Goal: Information Seeking & Learning: Learn about a topic

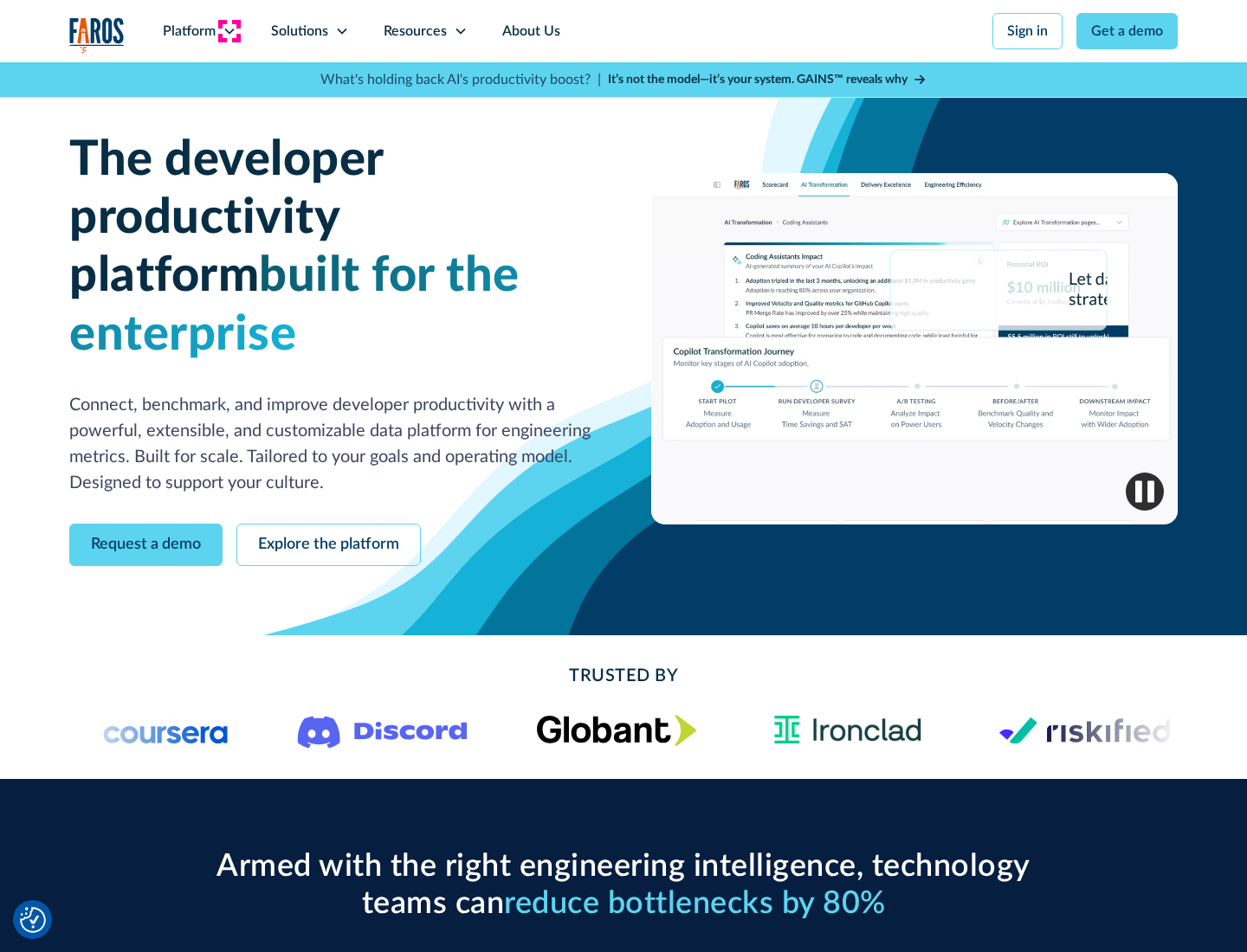
click at [229, 31] on icon at bounding box center [230, 31] width 14 height 14
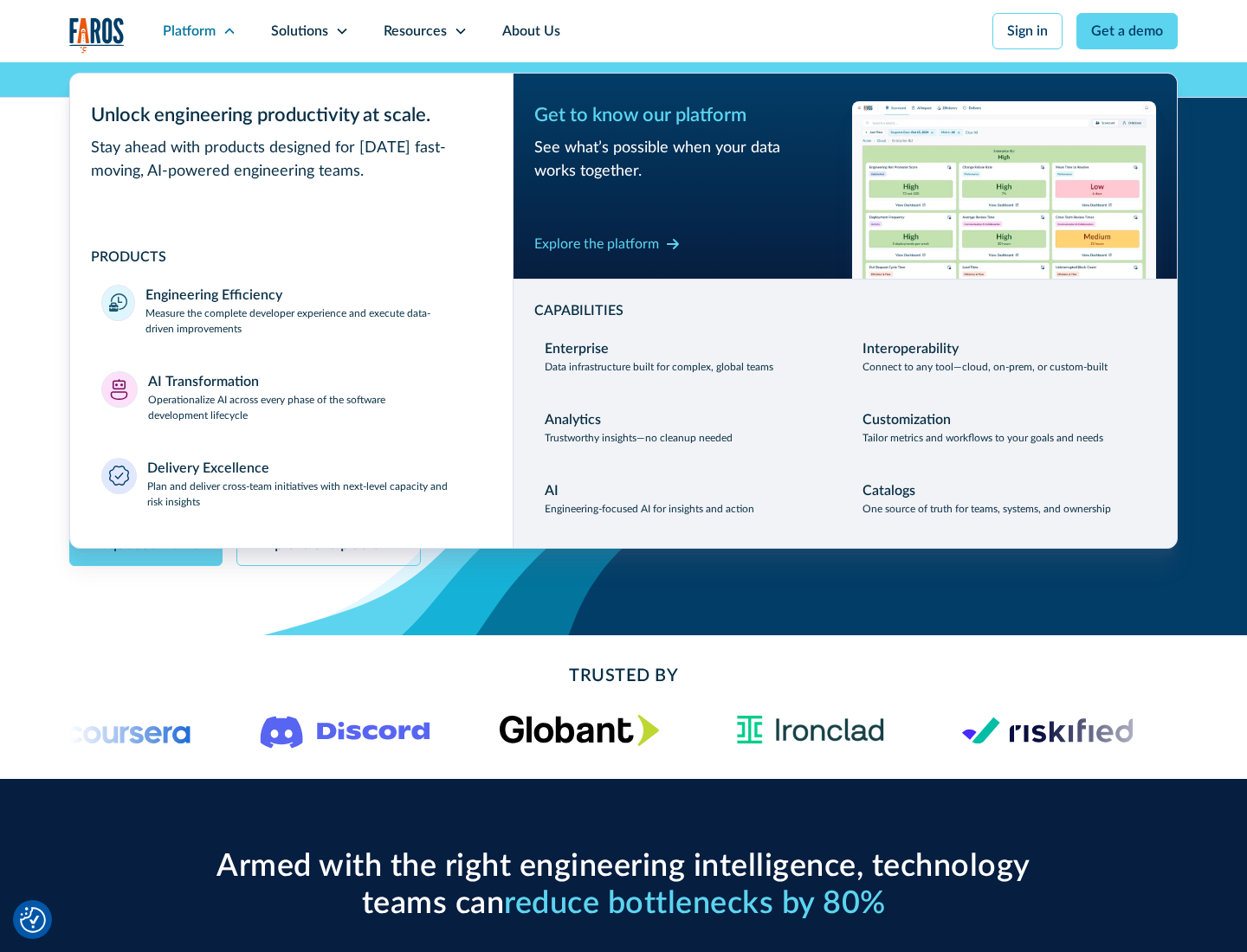
click at [314, 321] on p "Measure the complete developer experience and execute data-driven improvements" at bounding box center [314, 321] width 336 height 31
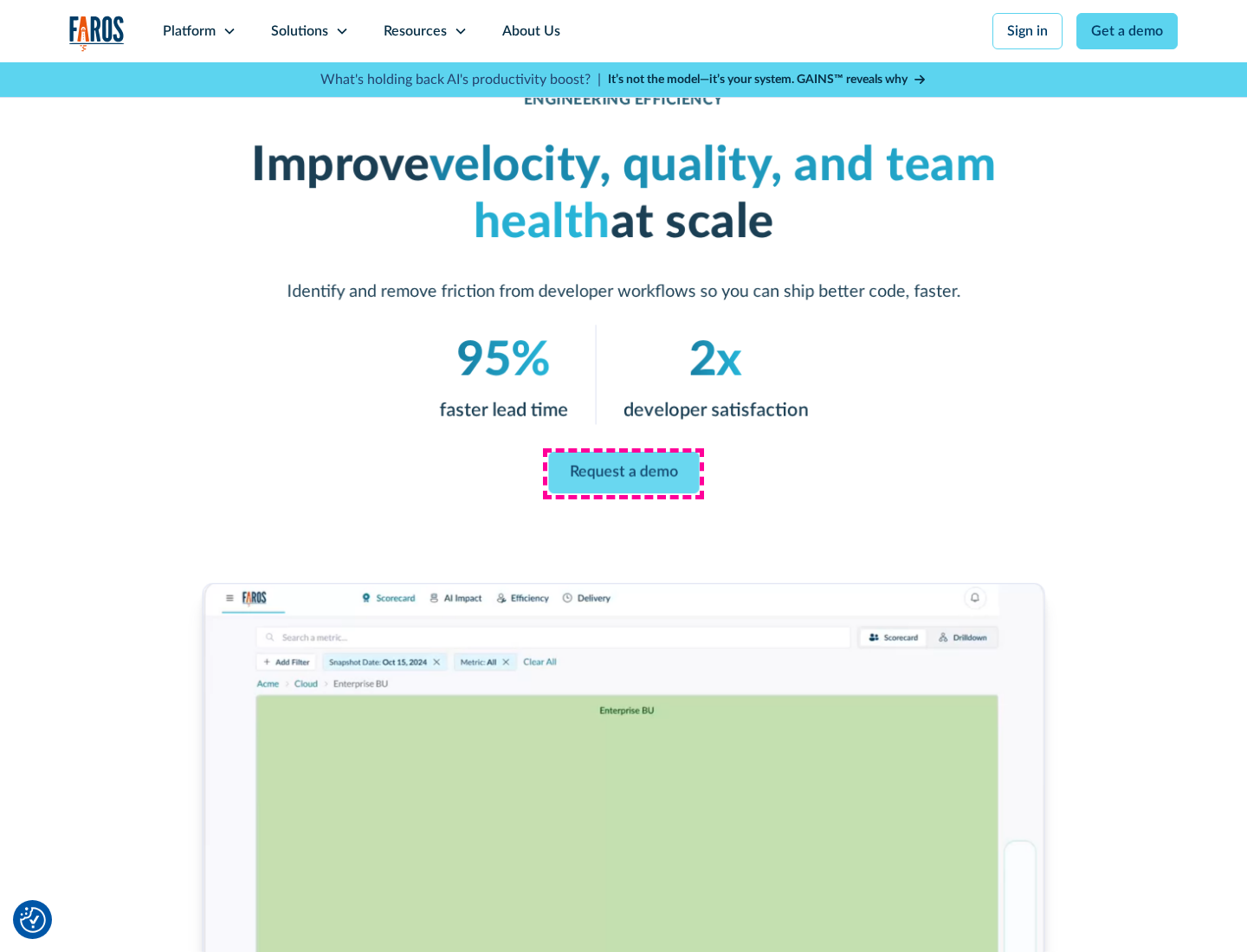
click at [624, 473] on link "Request a demo" at bounding box center [624, 473] width 151 height 42
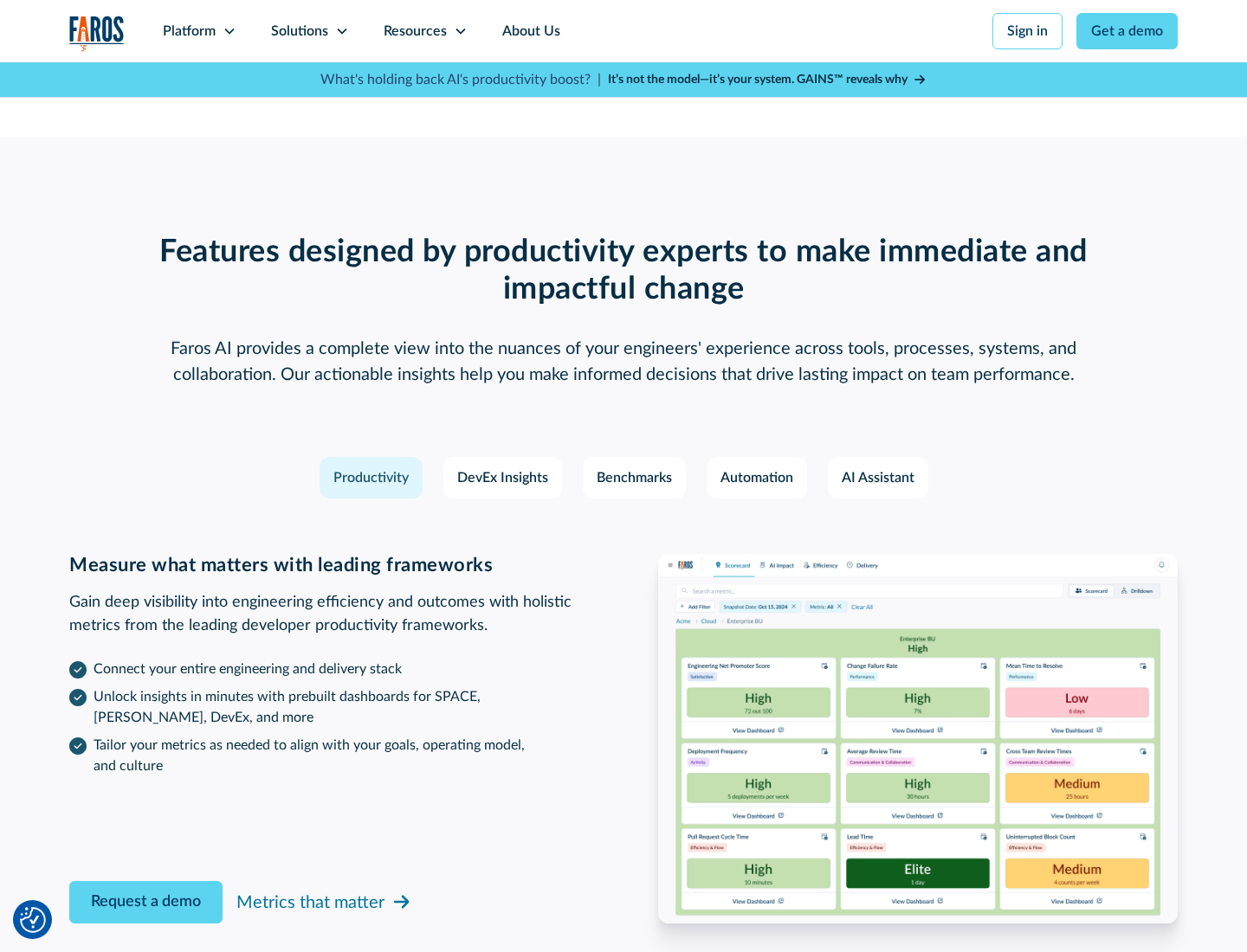
click at [229, 31] on icon at bounding box center [230, 31] width 14 height 14
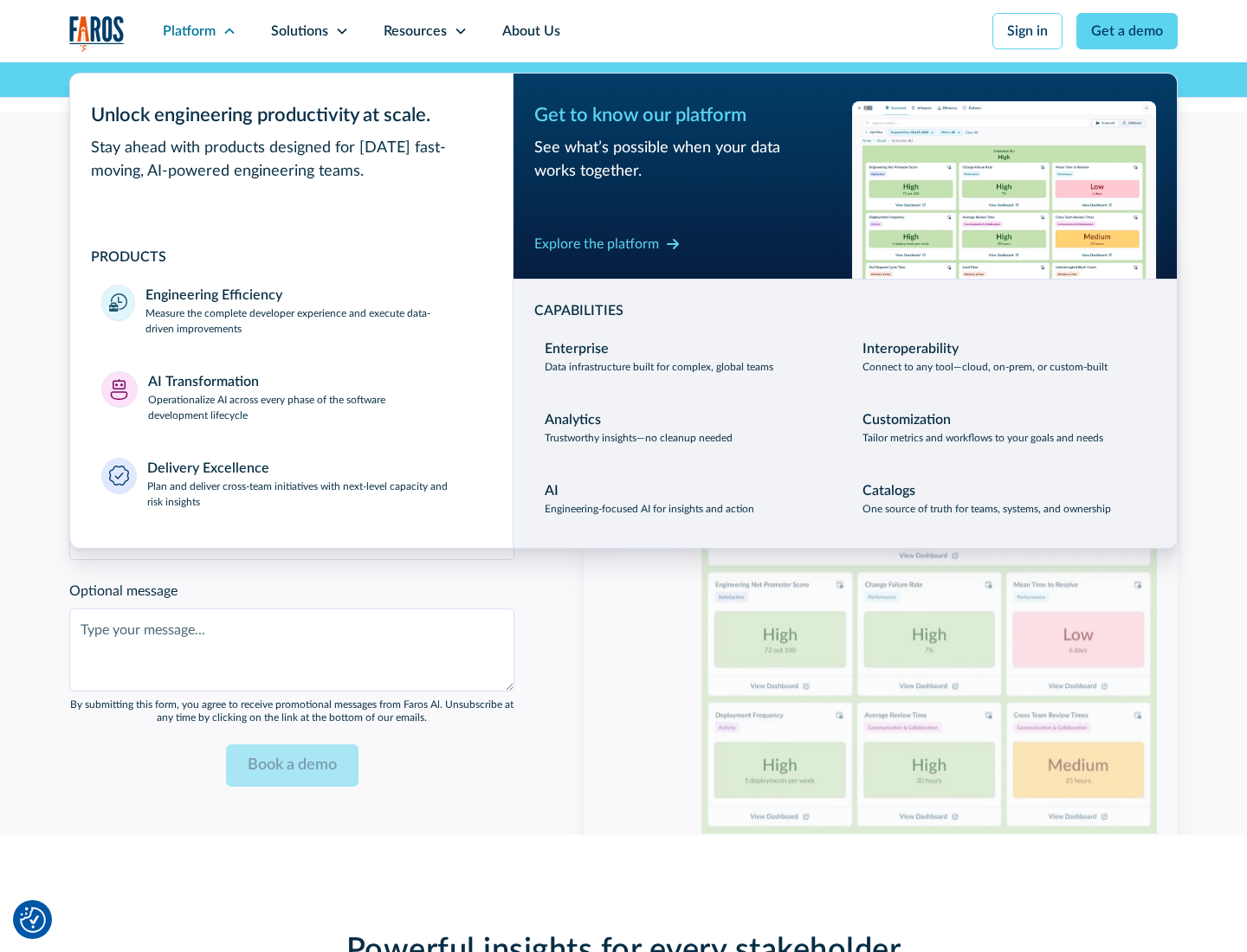
scroll to position [3798, 0]
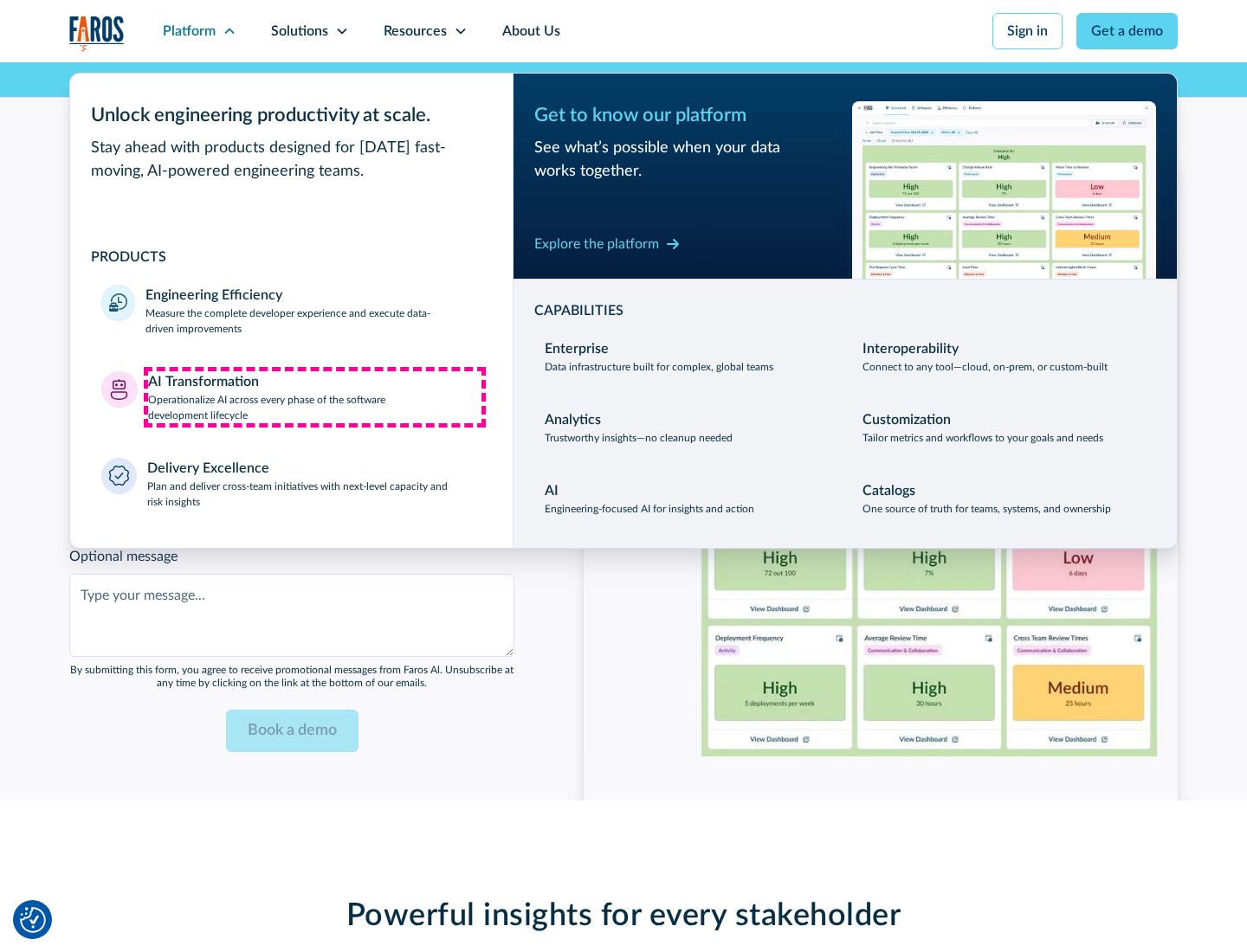
click at [315, 397] on p "Operationalize AI across every phase of the software development lifecycle" at bounding box center [315, 408] width 334 height 31
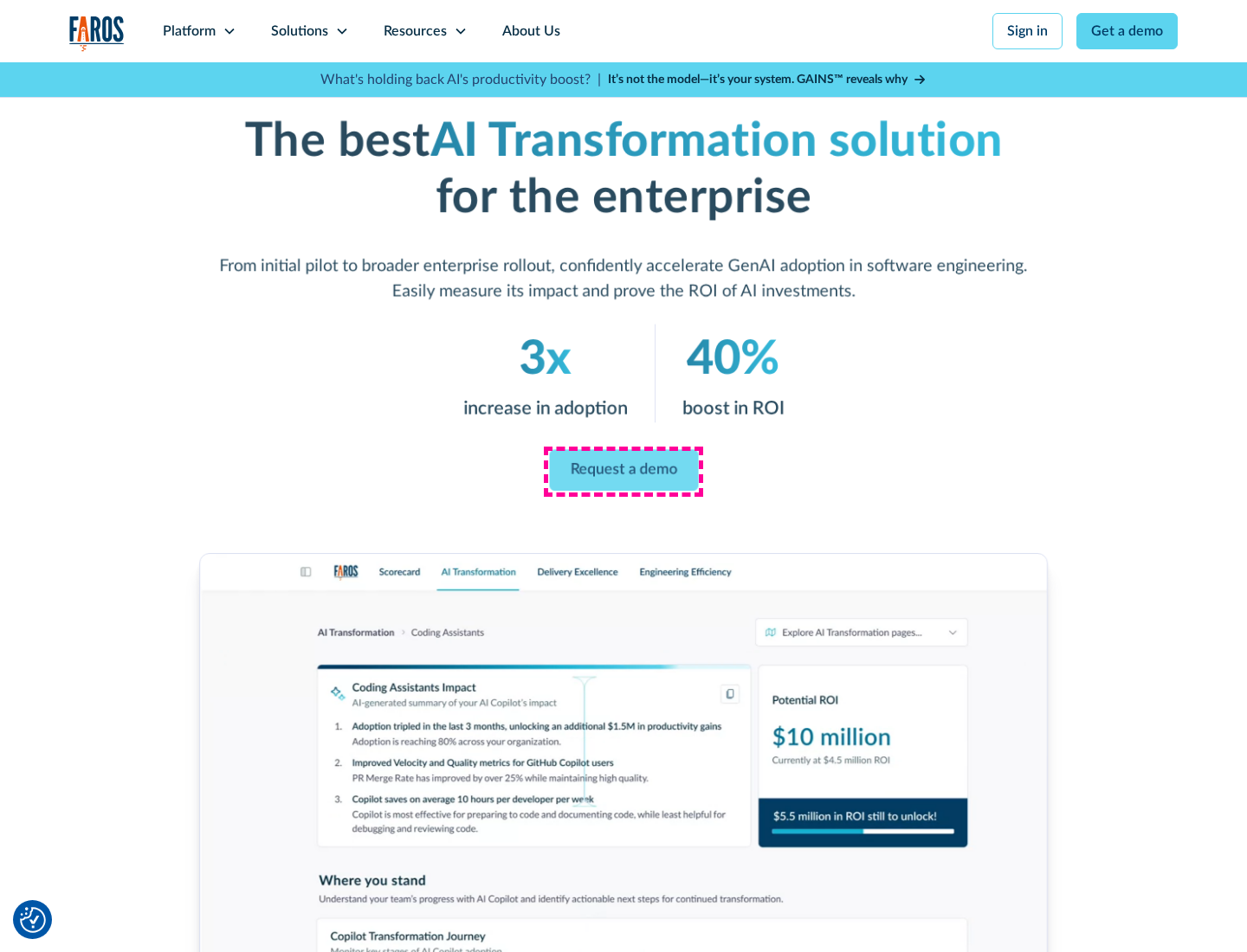
click at [624, 470] on link "Request a demo" at bounding box center [624, 471] width 149 height 42
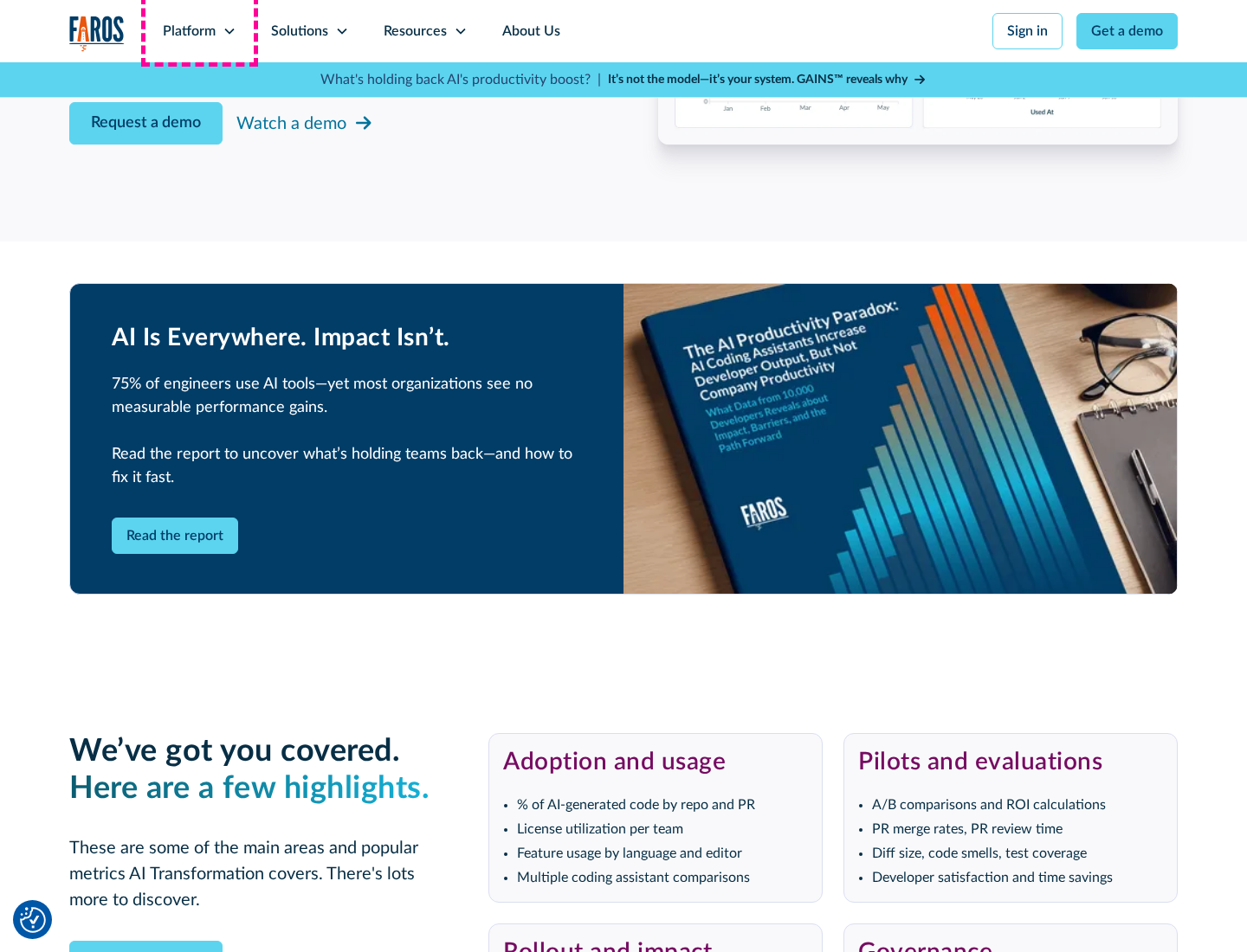
click at [199, 31] on div "Platform" at bounding box center [189, 31] width 53 height 21
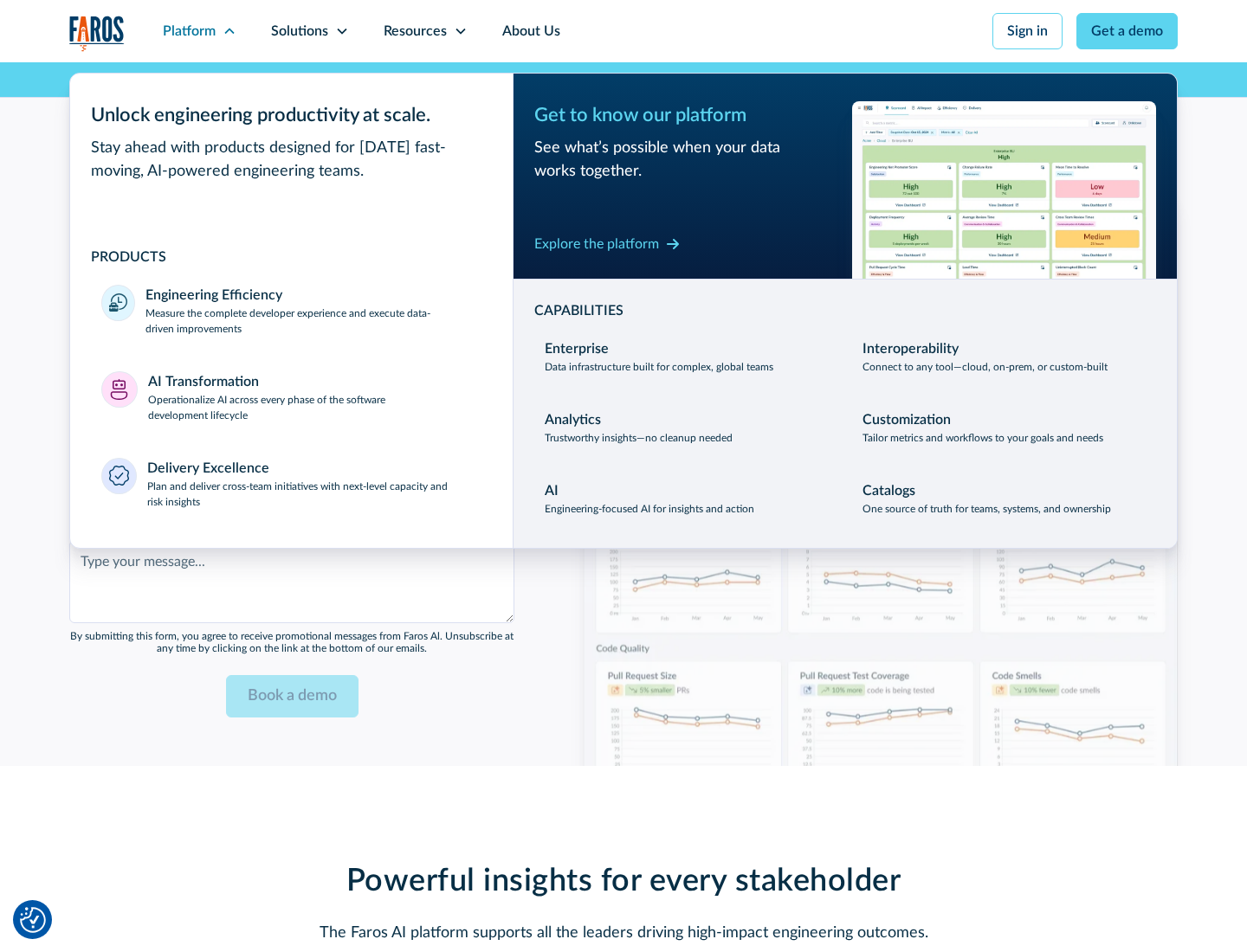
scroll to position [4215, 0]
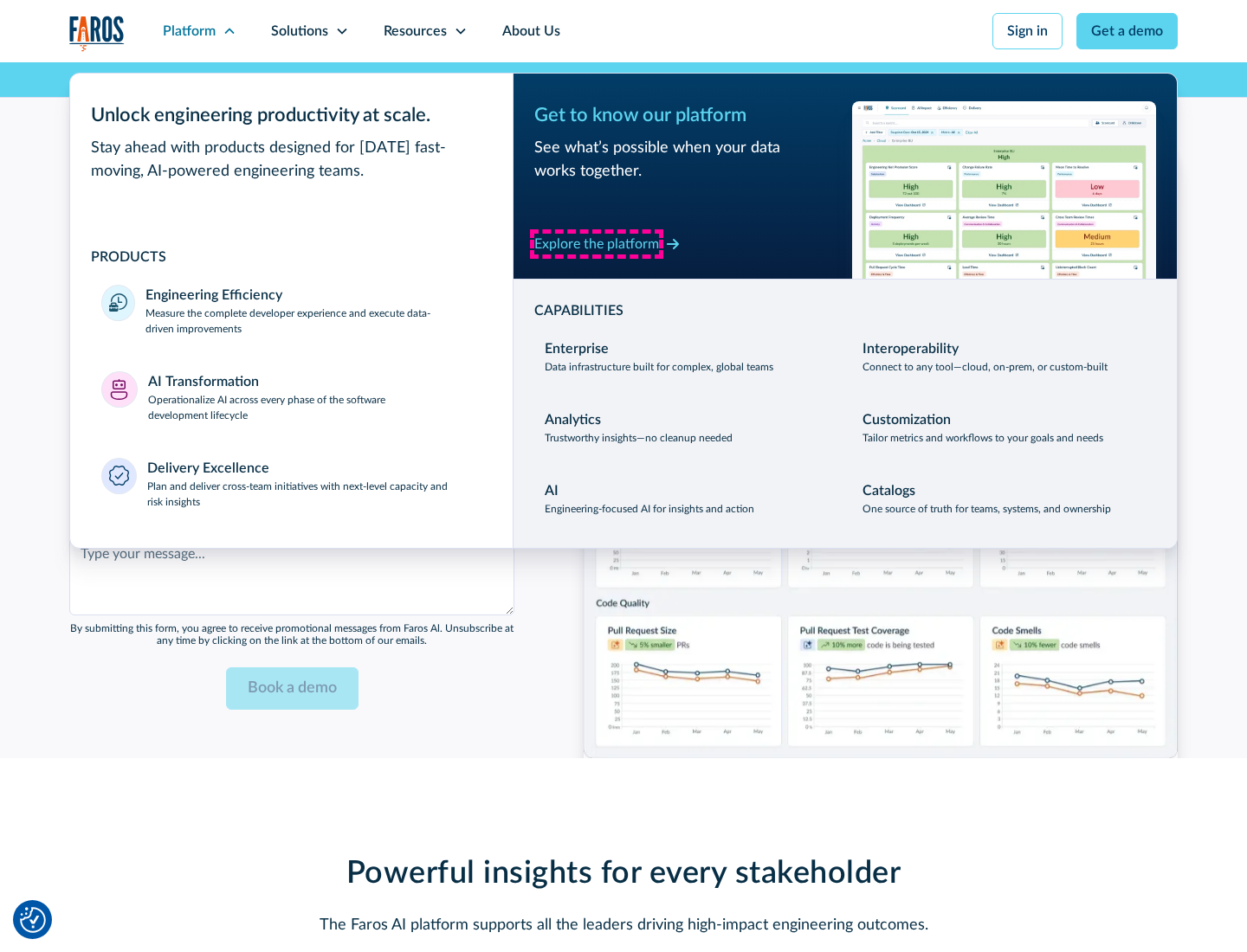
click at [597, 243] on div "Explore the platform" at bounding box center [597, 244] width 125 height 21
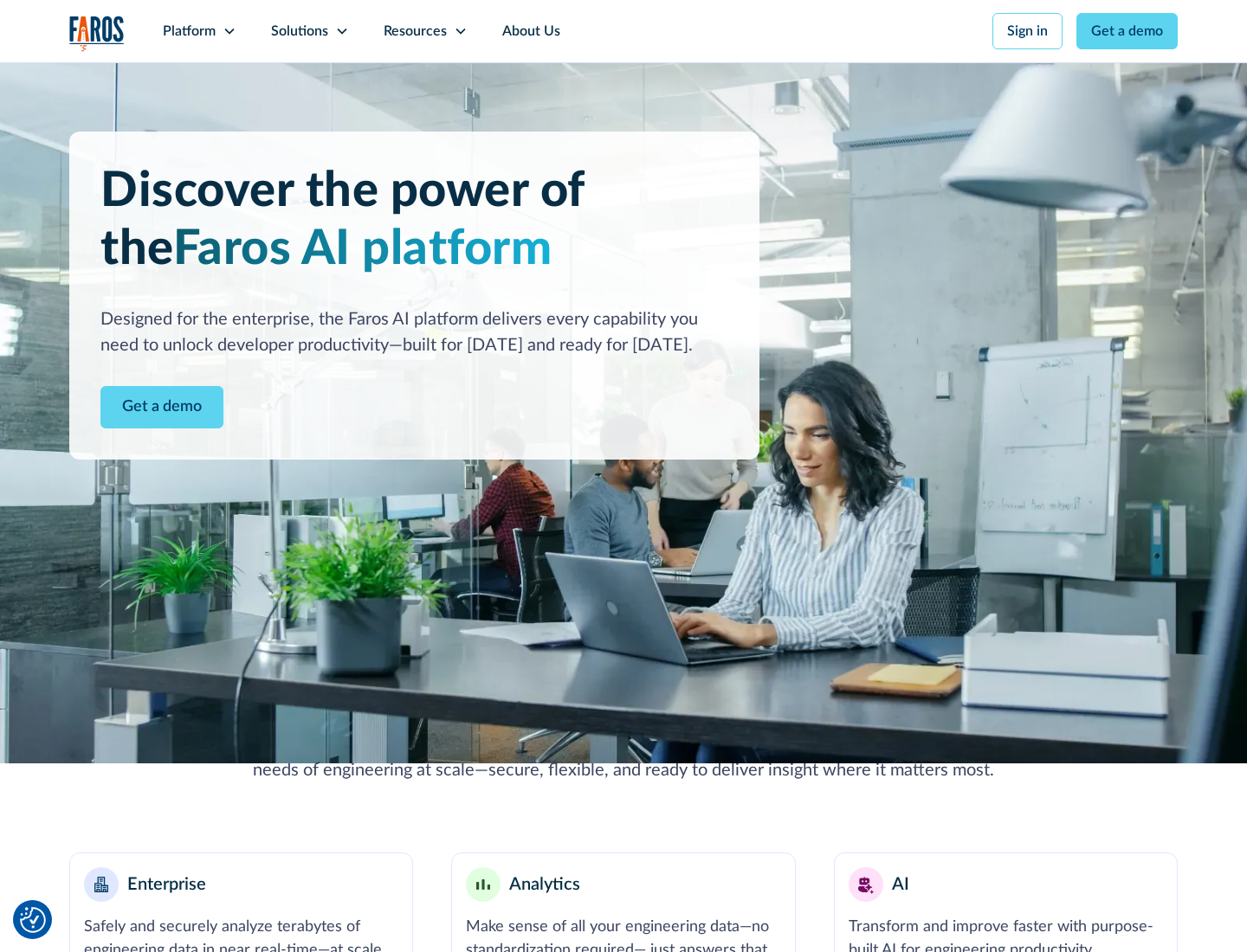
click at [162, 407] on link "Get a demo" at bounding box center [162, 407] width 123 height 42
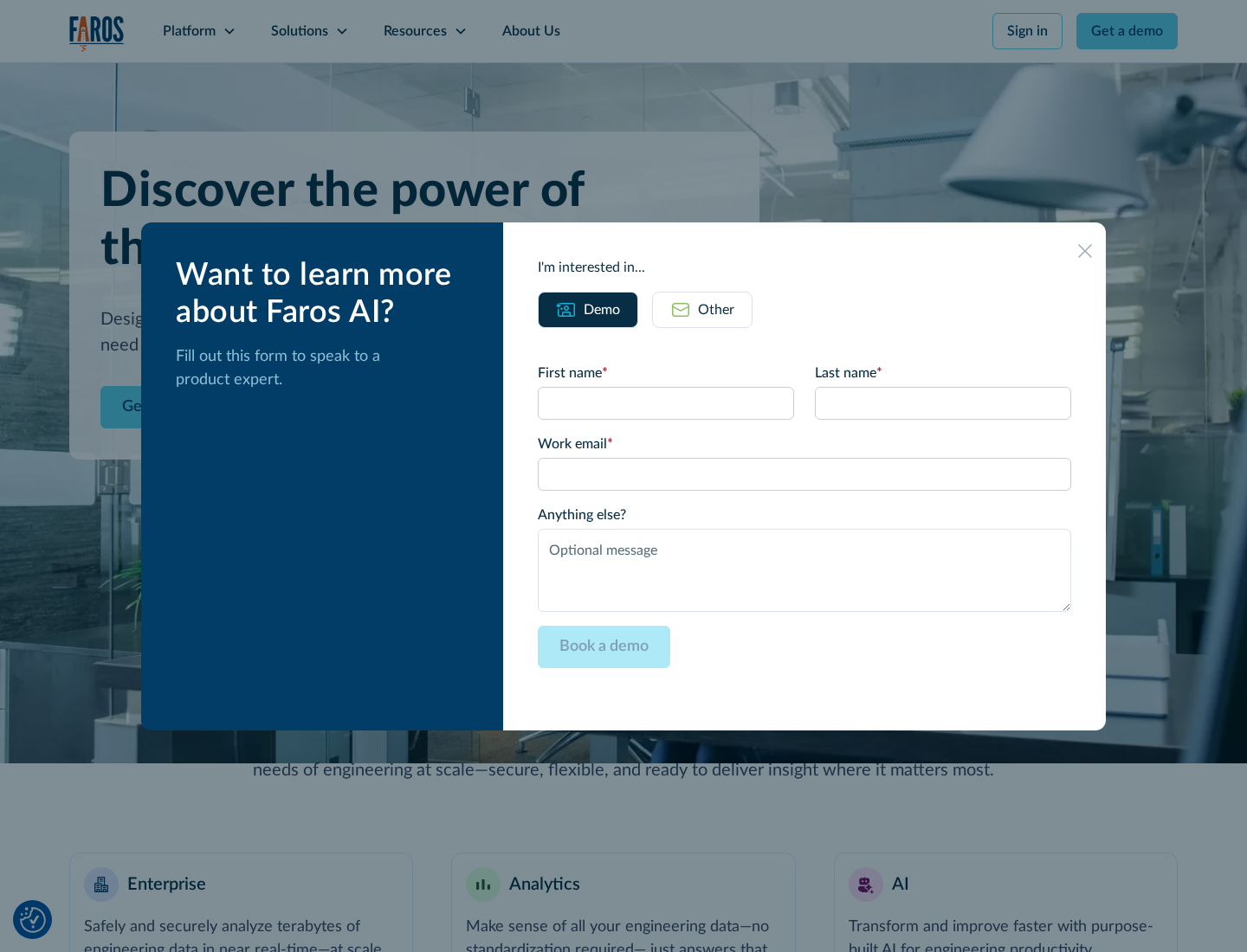
click at [717, 309] on div "Other" at bounding box center [717, 310] width 36 height 21
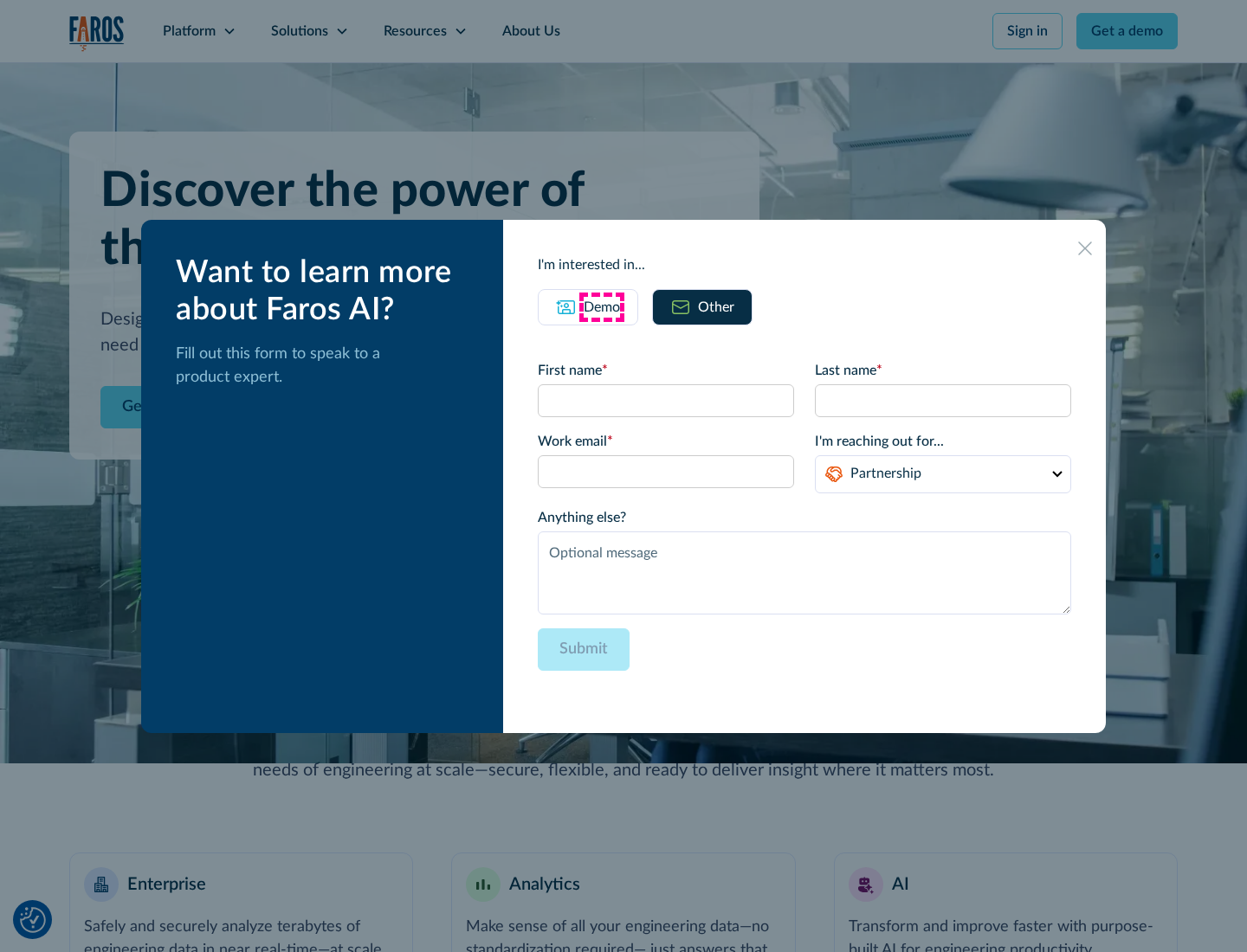
click at [602, 307] on div "Demo" at bounding box center [602, 308] width 36 height 21
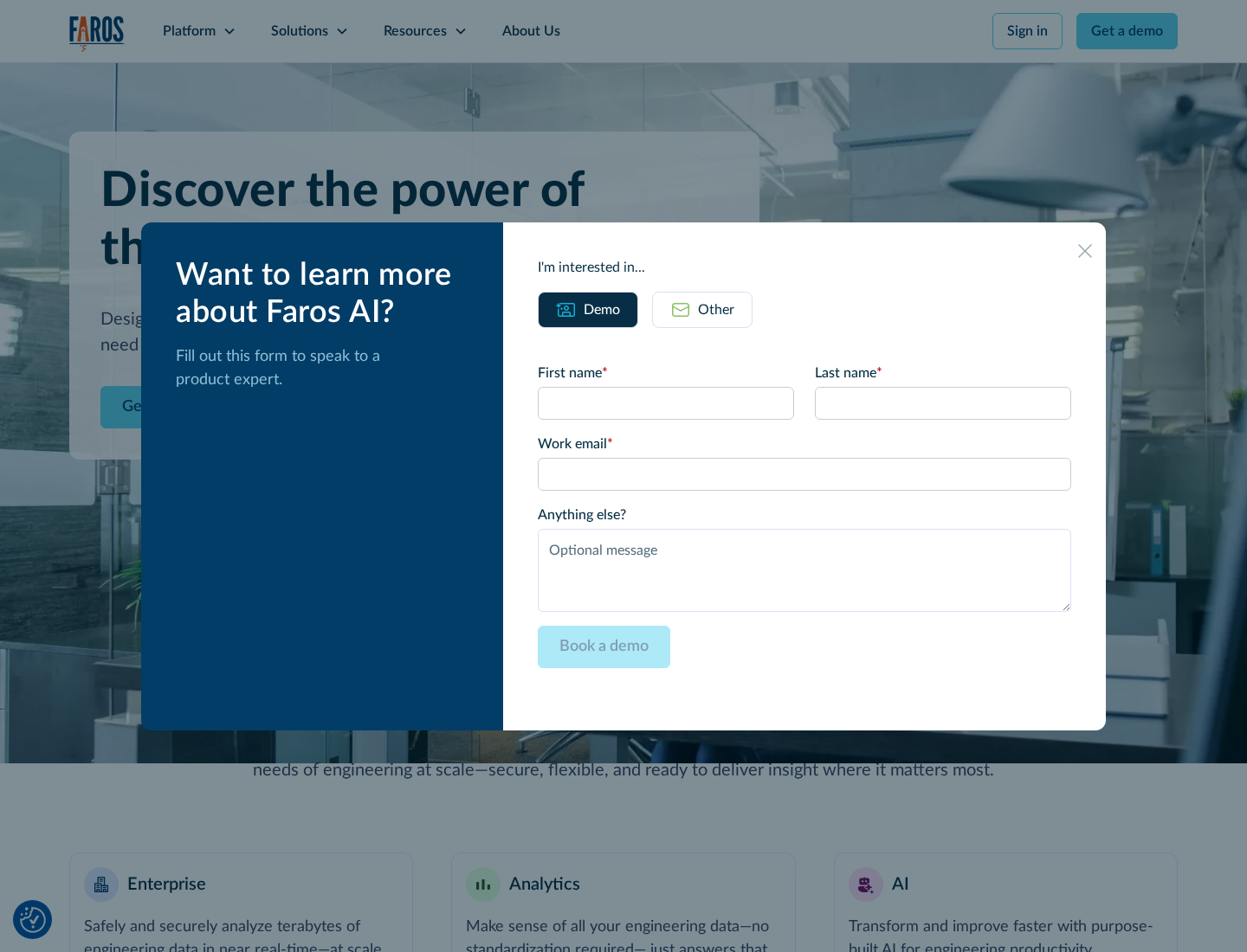
click at [1085, 250] on icon at bounding box center [1085, 251] width 14 height 14
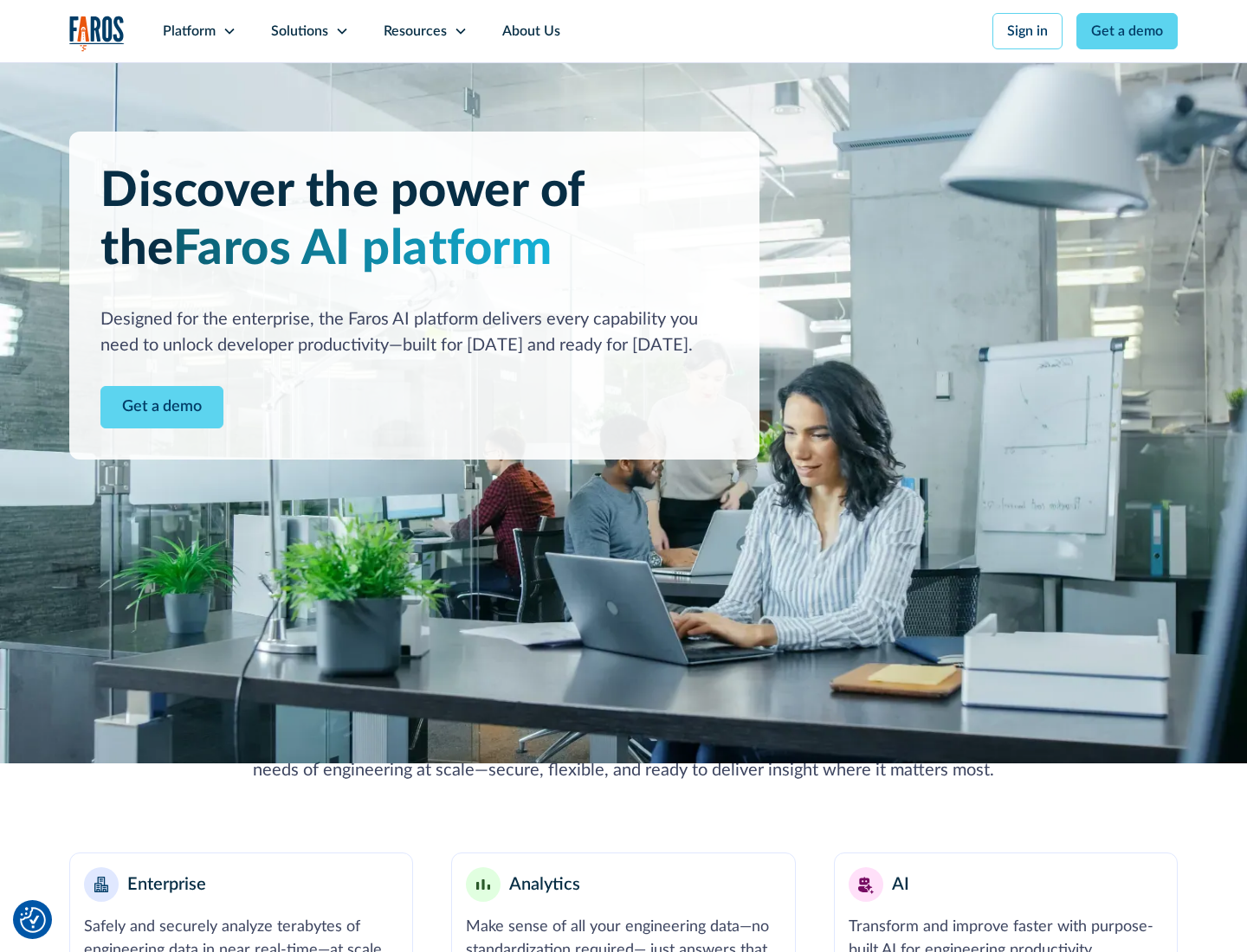
click at [229, 31] on icon at bounding box center [230, 31] width 14 height 14
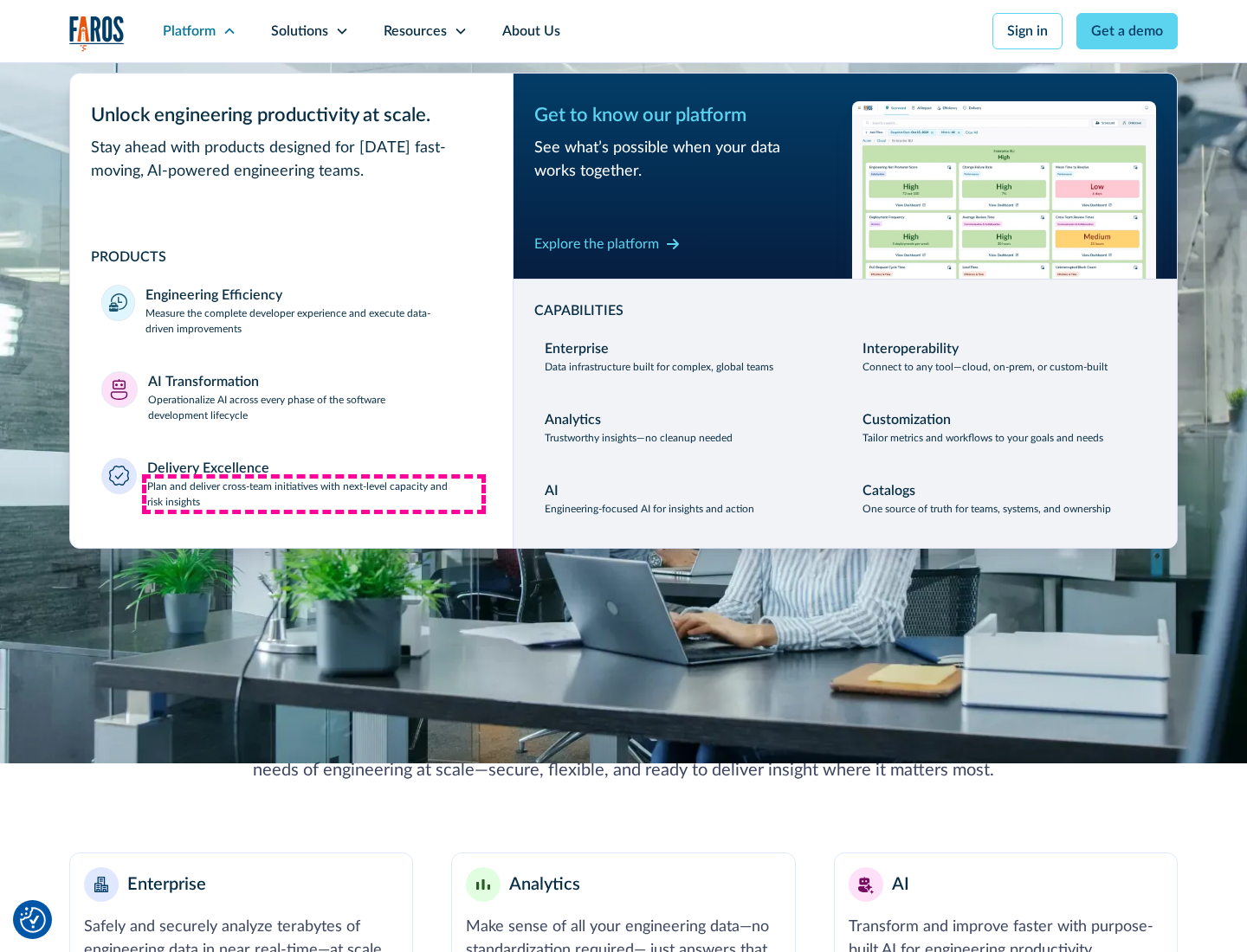
click at [314, 494] on p "Plan and deliver cross-team initiatives with next-level capacity and risk insig…" at bounding box center [315, 495] width 335 height 31
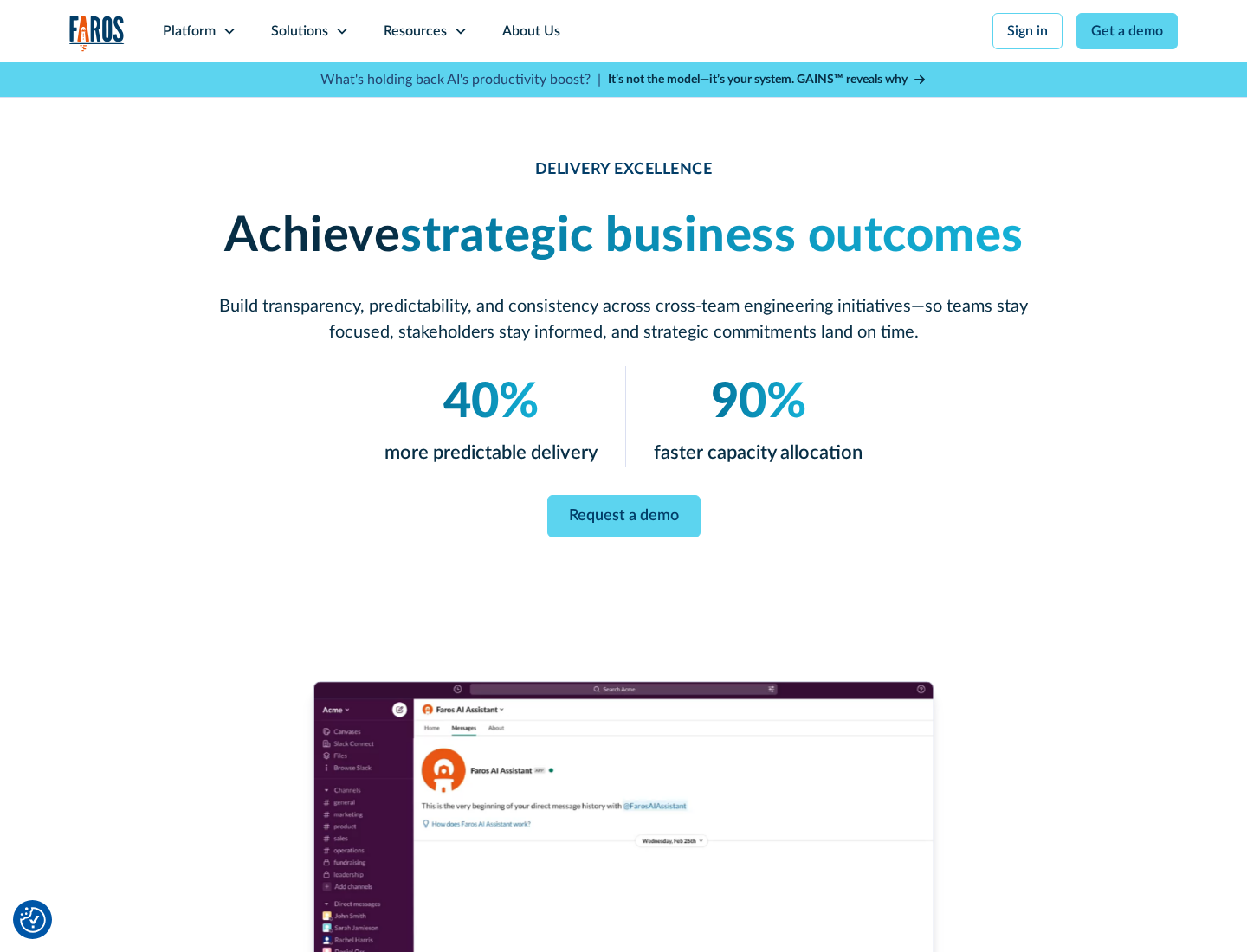
click at [341, 31] on icon at bounding box center [342, 31] width 14 height 14
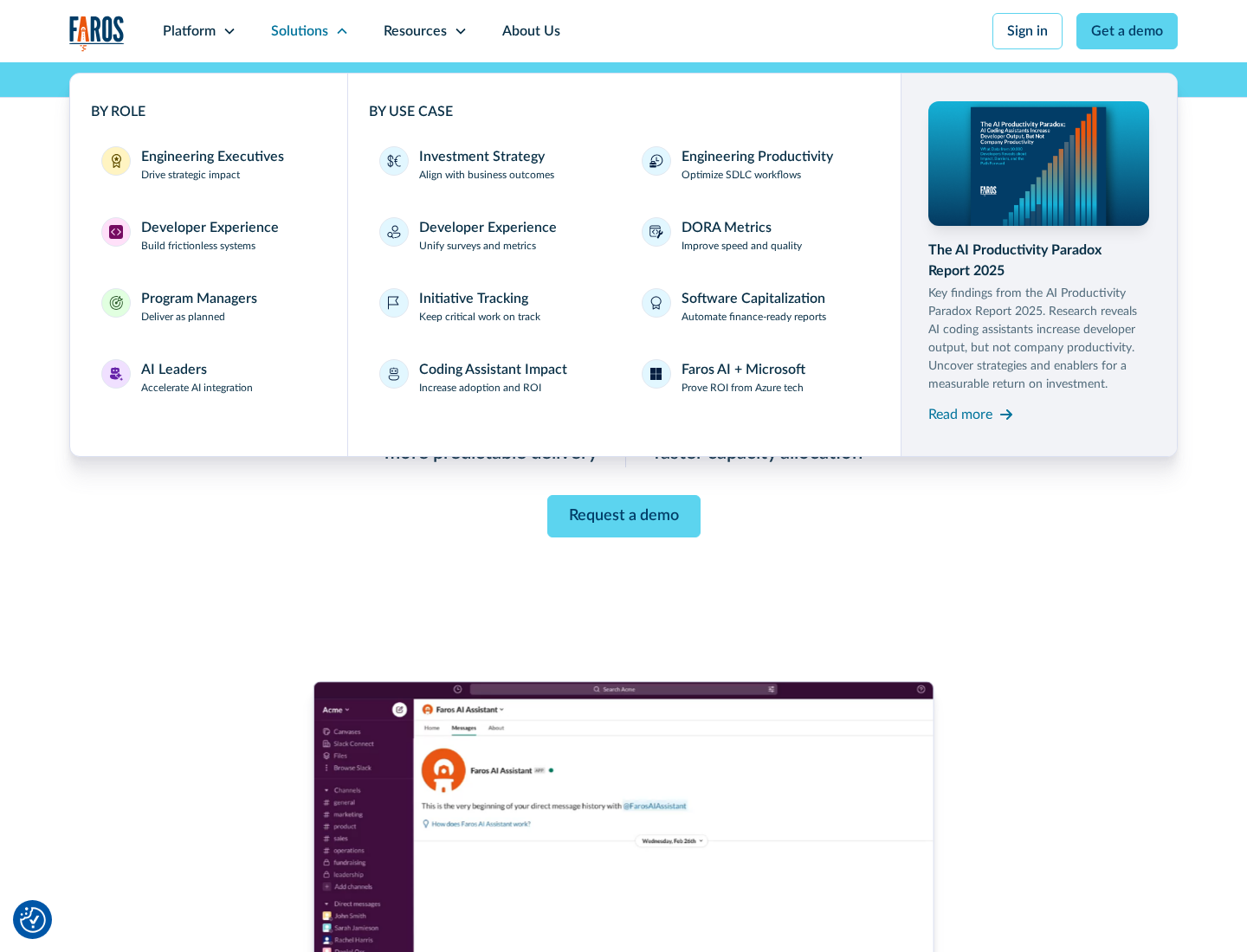
click at [208, 165] on div "Engineering Executives" at bounding box center [212, 157] width 143 height 21
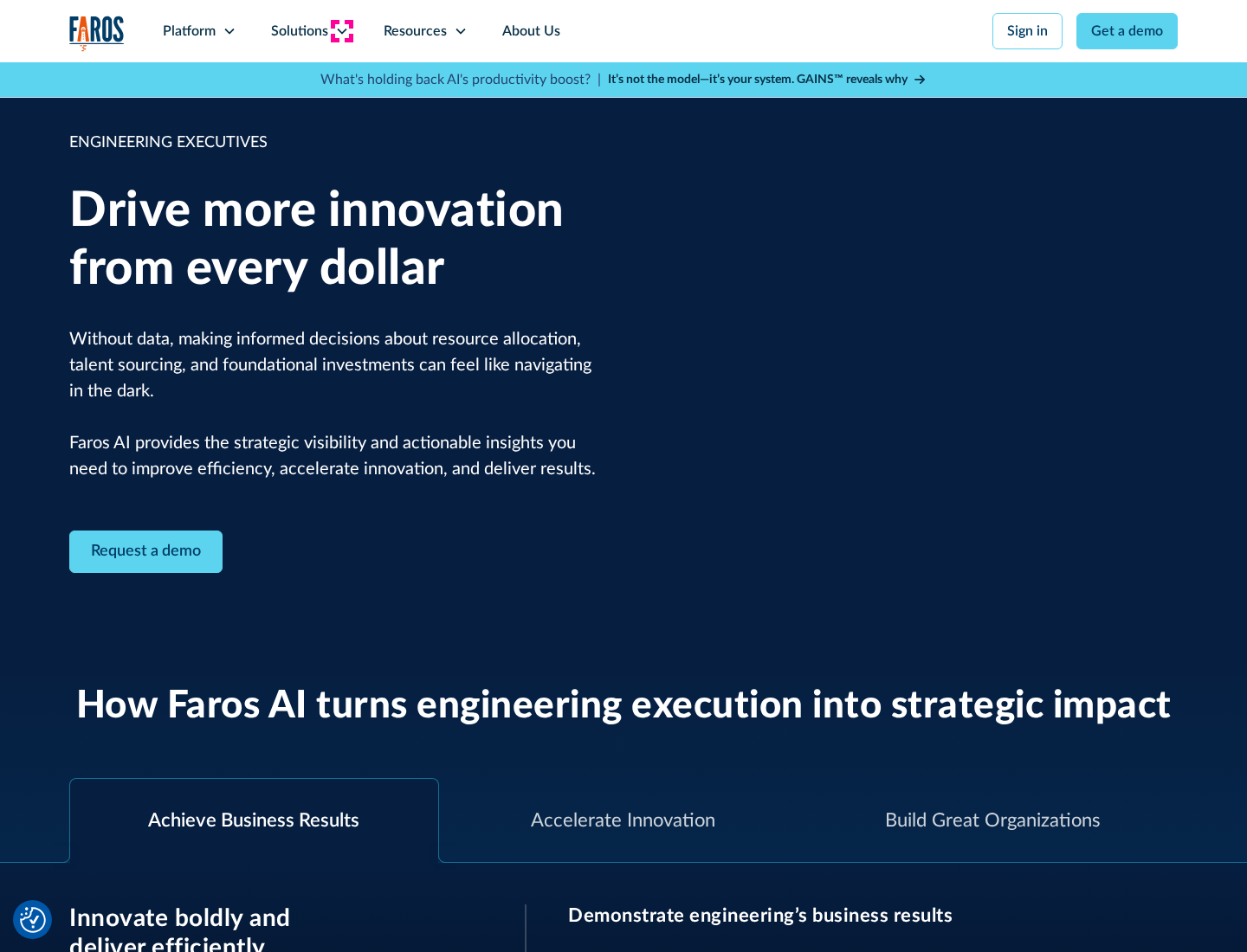
click at [341, 31] on icon at bounding box center [342, 31] width 14 height 14
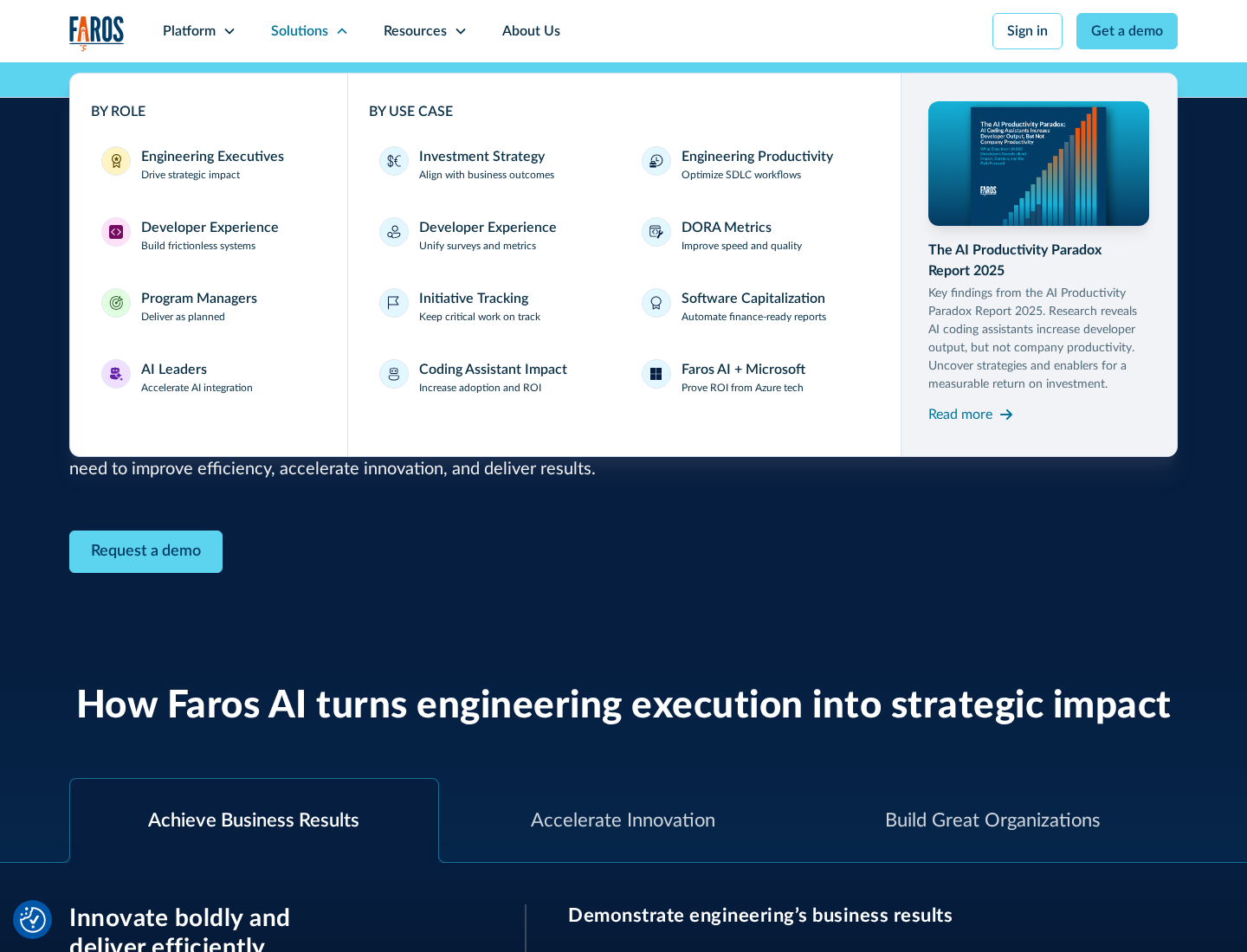
click at [208, 228] on div "Developer Experience" at bounding box center [210, 228] width 138 height 21
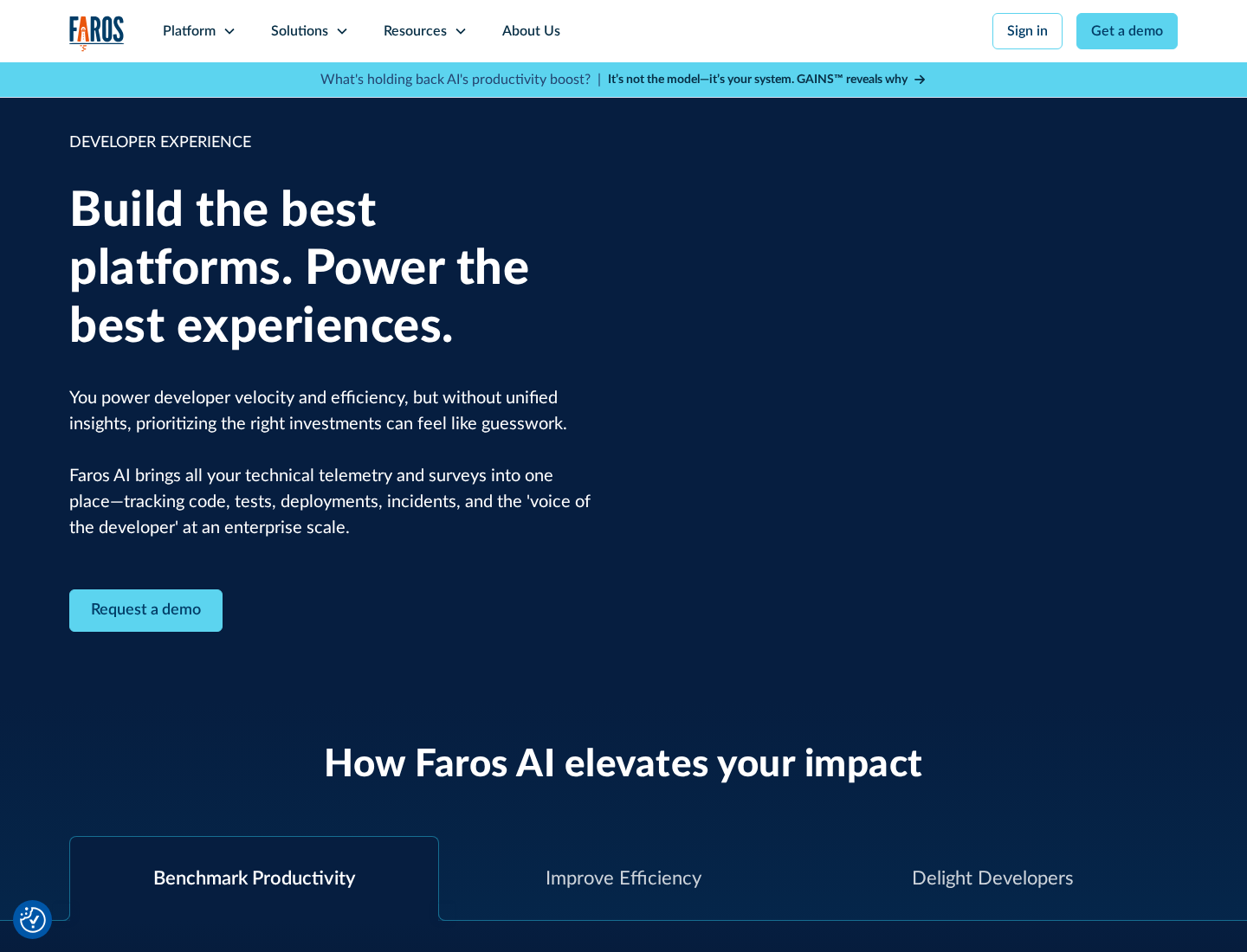
click at [309, 31] on div "Solutions" at bounding box center [300, 31] width 57 height 21
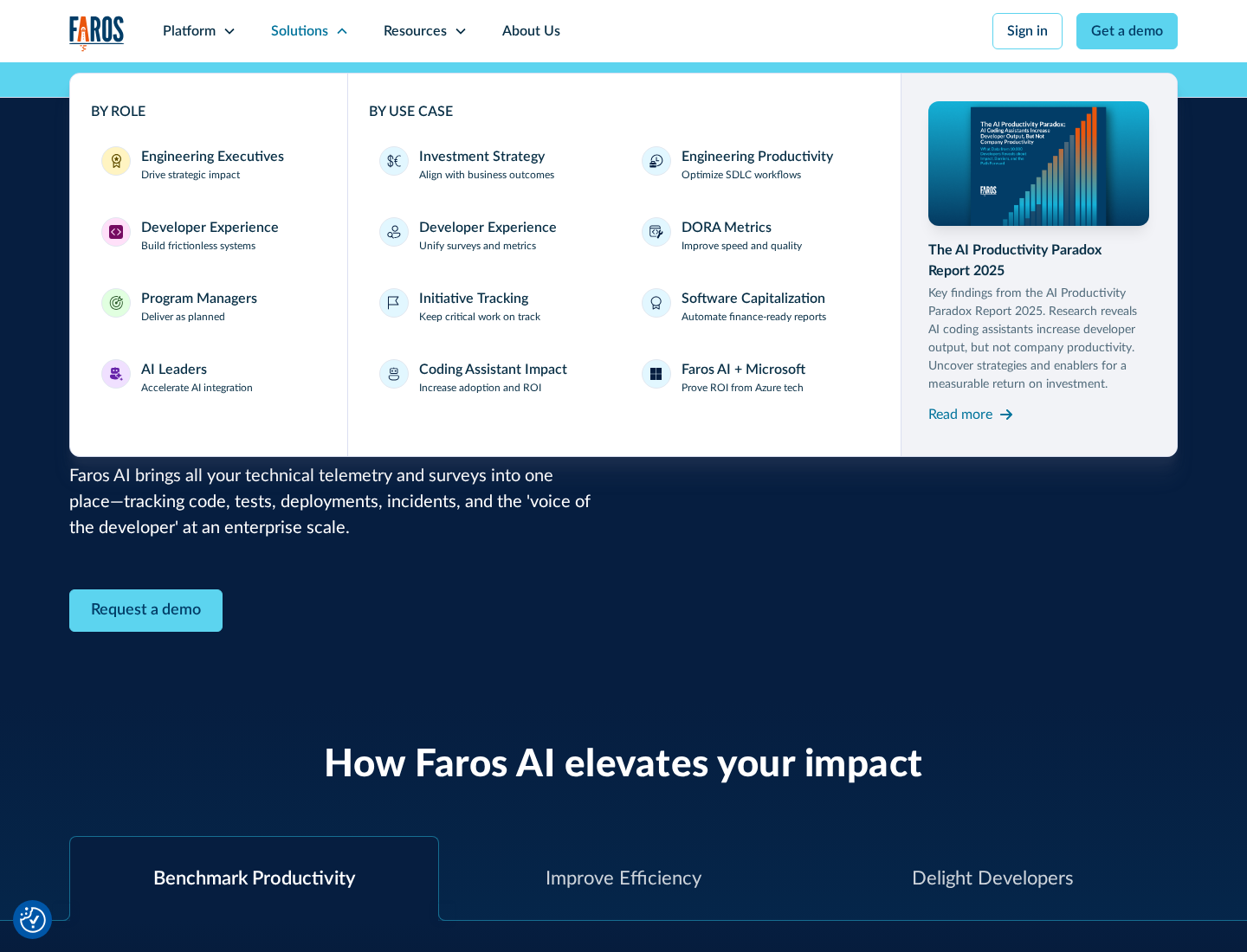
click at [198, 307] on div "Program Managers" at bounding box center [199, 299] width 116 height 21
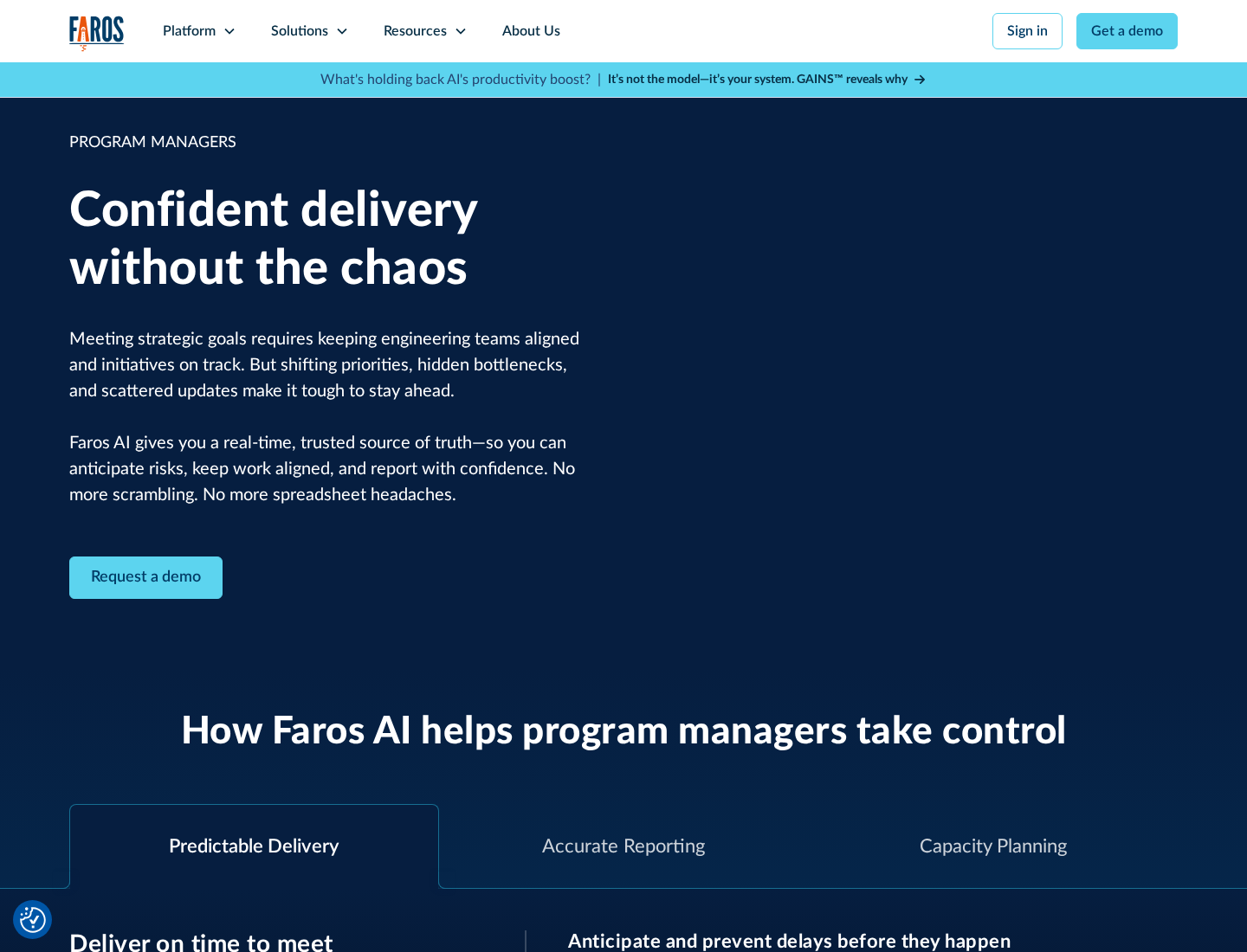
click at [341, 31] on icon at bounding box center [342, 31] width 14 height 14
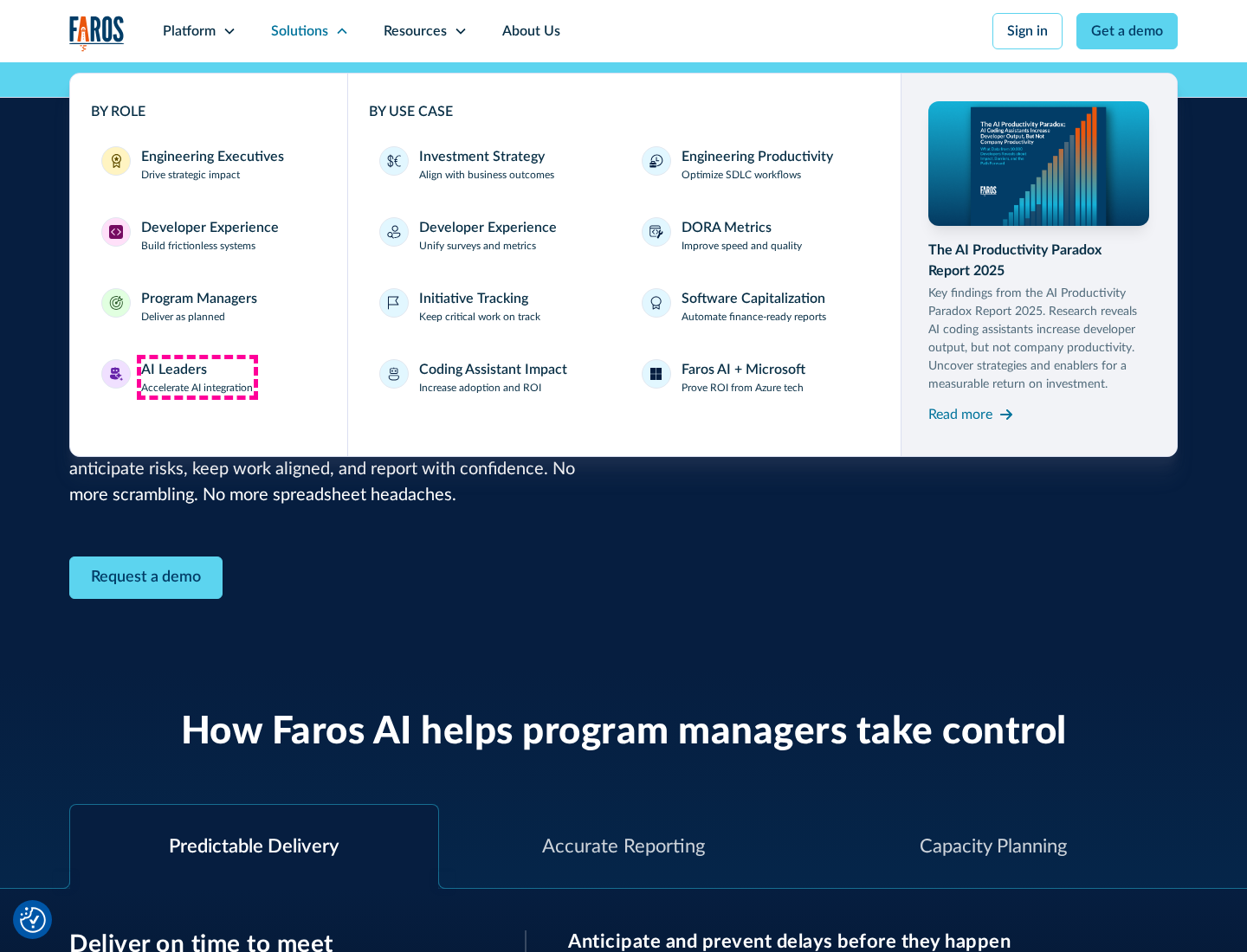
click at [198, 378] on div "AI Leaders" at bounding box center [174, 370] width 66 height 21
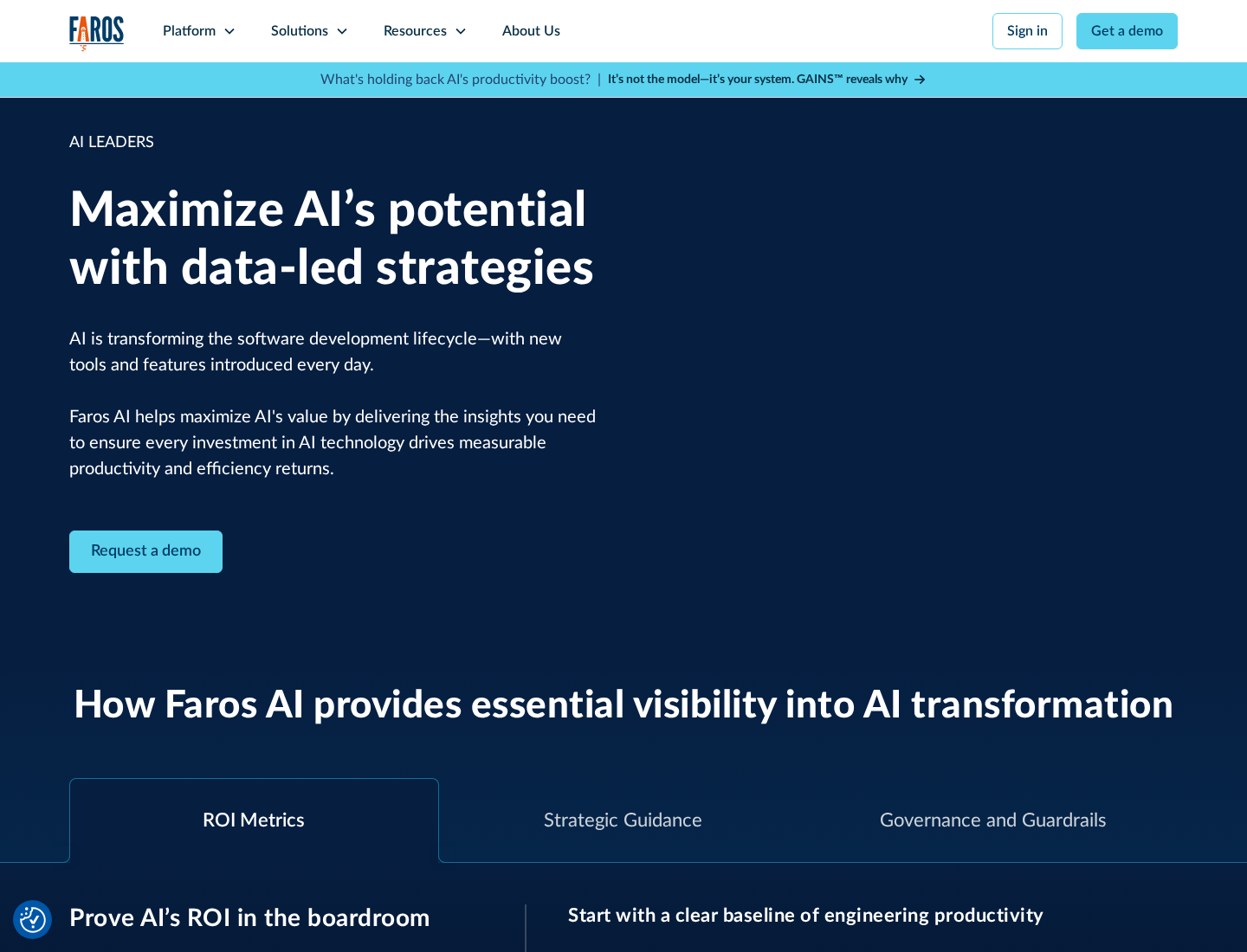
click at [341, 31] on icon at bounding box center [342, 31] width 14 height 14
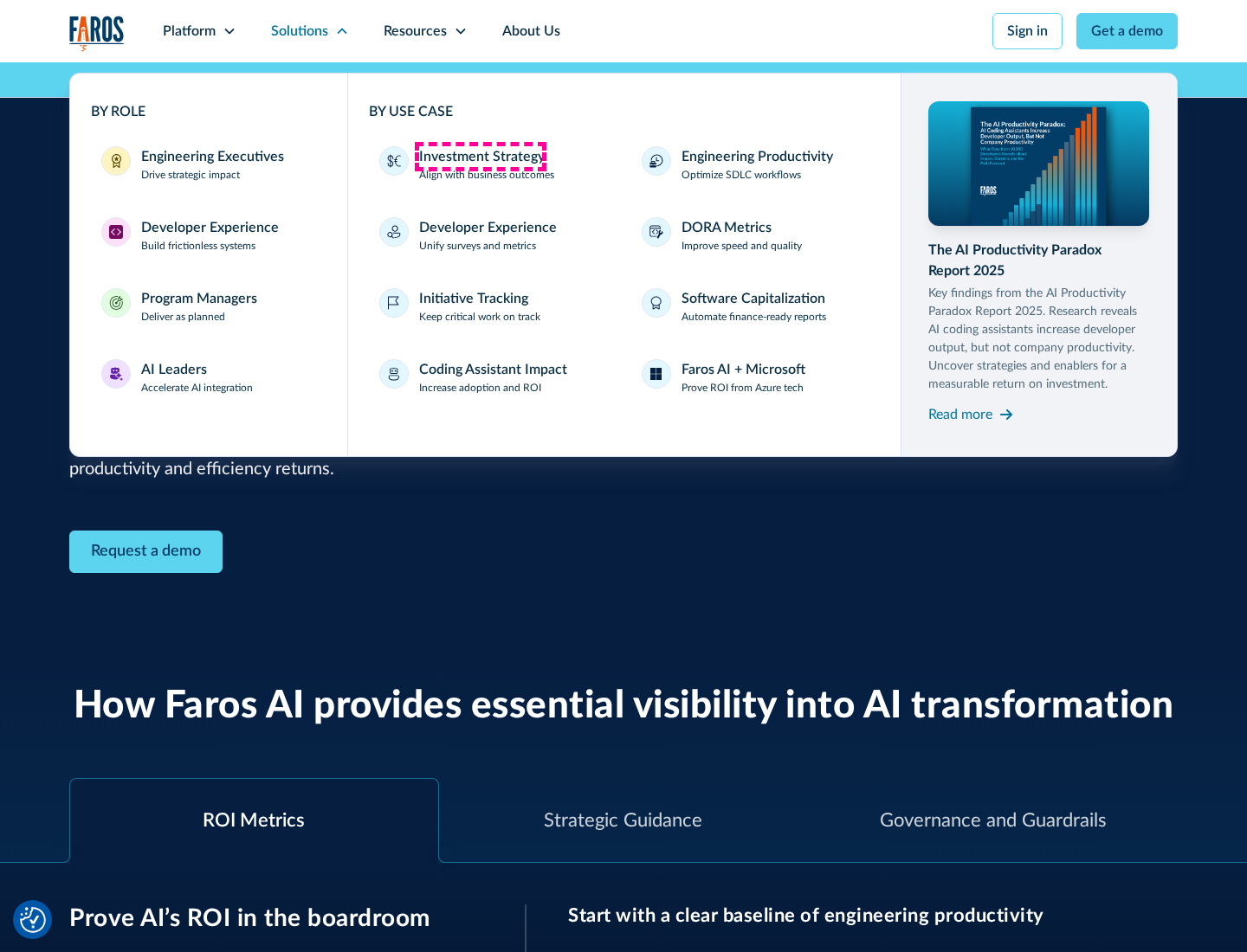
click at [480, 157] on div "Investment Strategy" at bounding box center [482, 157] width 126 height 21
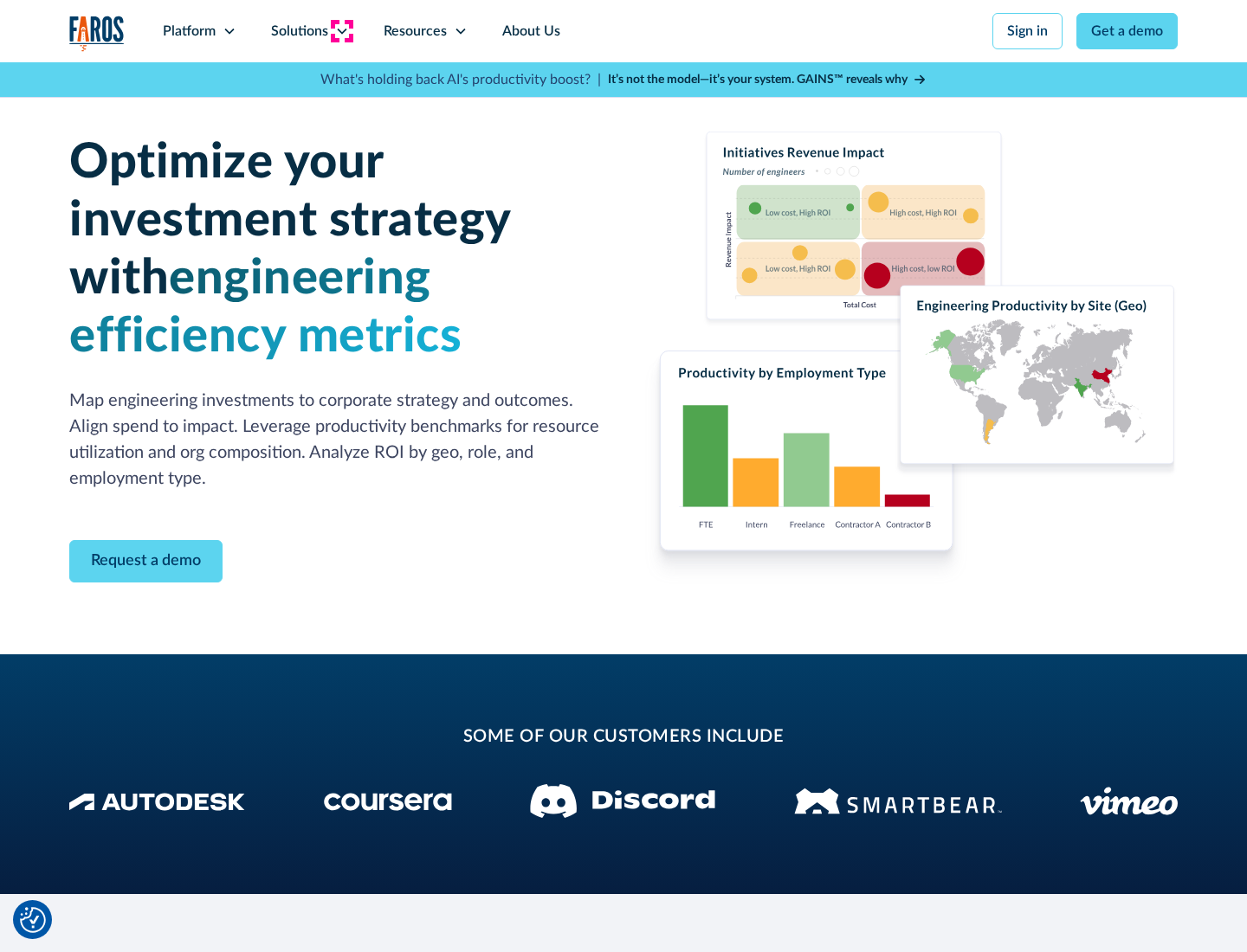
click at [341, 31] on icon at bounding box center [342, 31] width 14 height 14
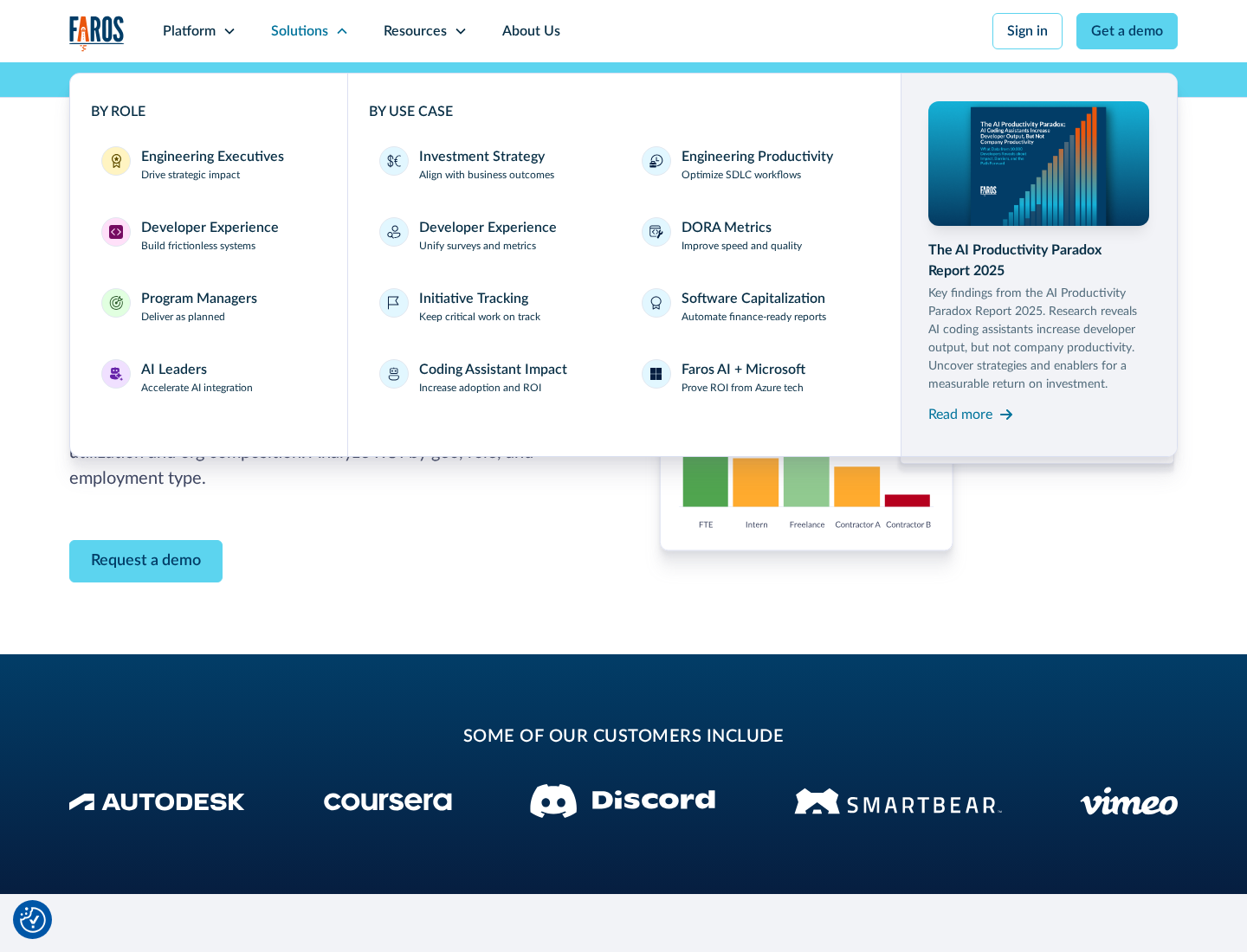
click at [743, 388] on p "Prove ROI from Azure tech" at bounding box center [743, 388] width 122 height 16
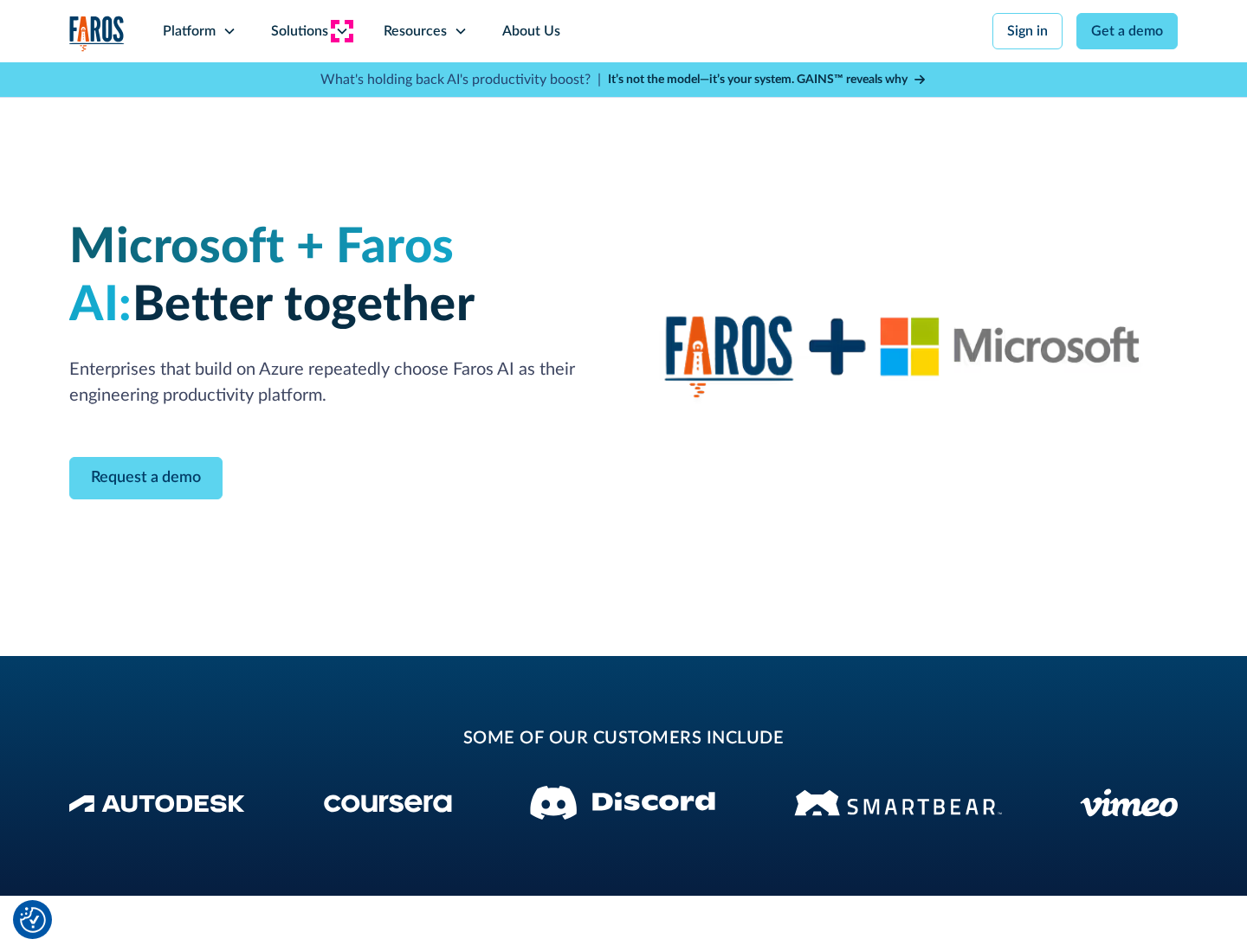
click at [341, 31] on icon at bounding box center [342, 31] width 14 height 14
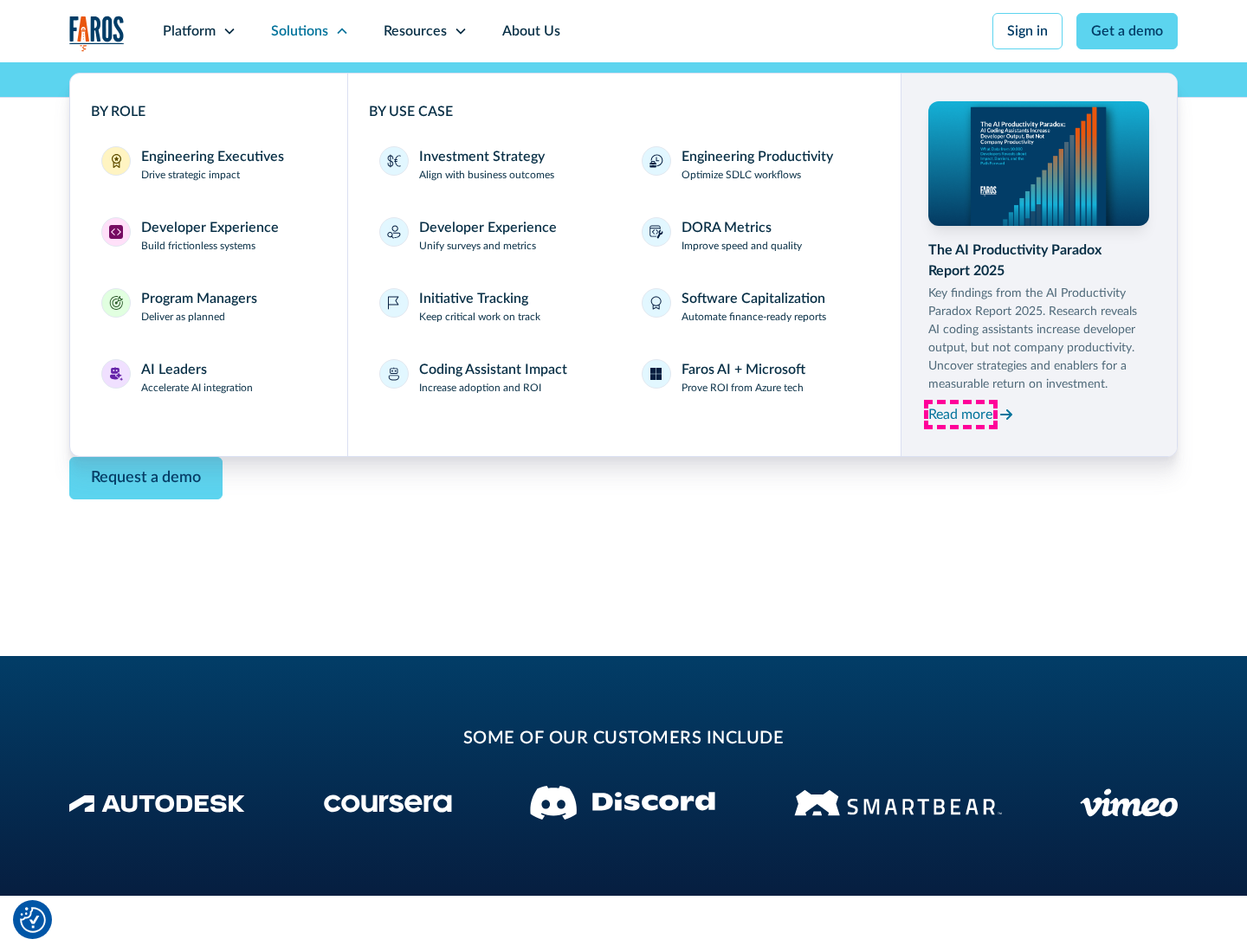
click at [960, 414] on div "Read more" at bounding box center [960, 415] width 64 height 21
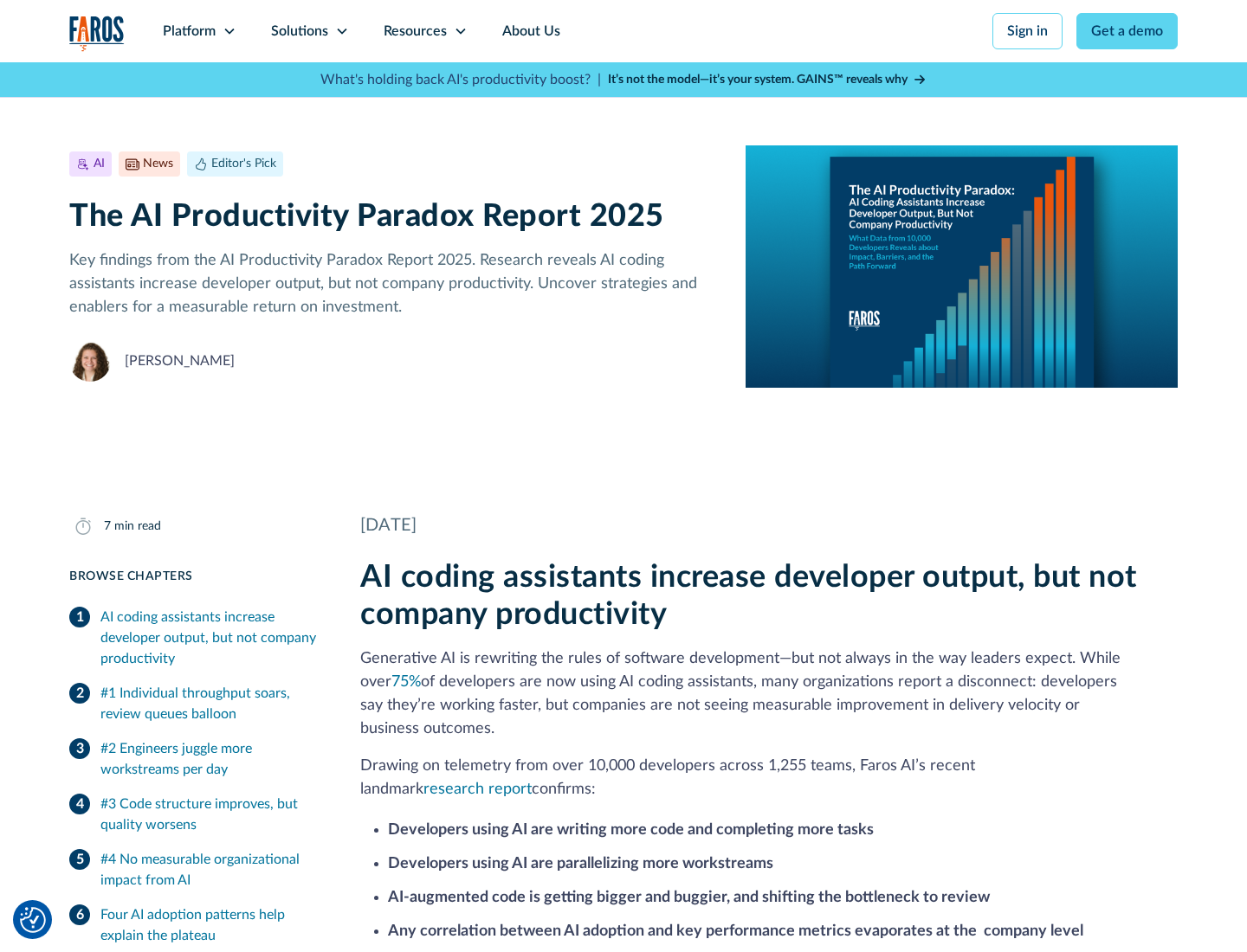
click at [459, 31] on icon at bounding box center [461, 31] width 14 height 14
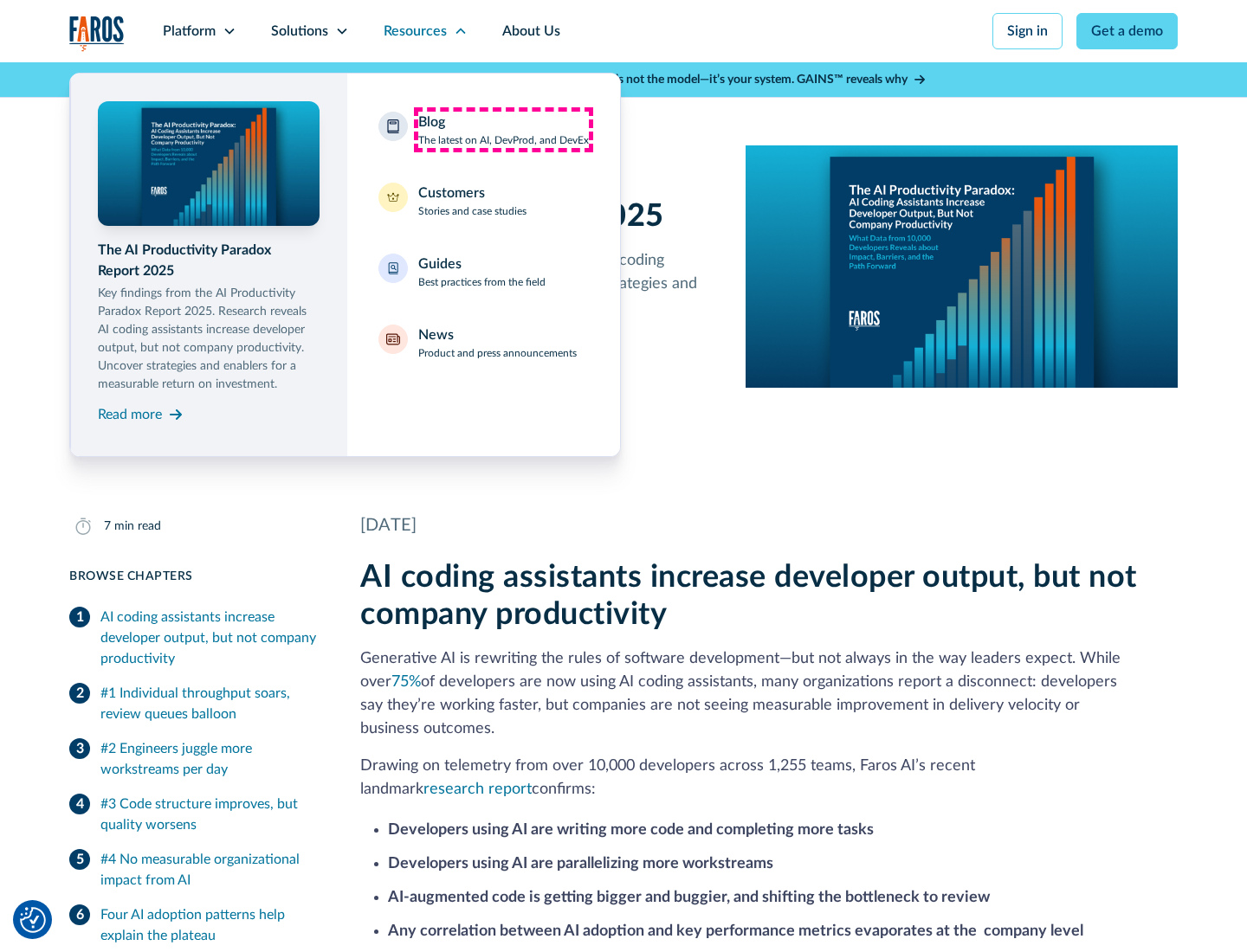
click at [503, 130] on div "Blog The latest on AI, DevProd, and DevEx" at bounding box center [503, 130] width 171 height 36
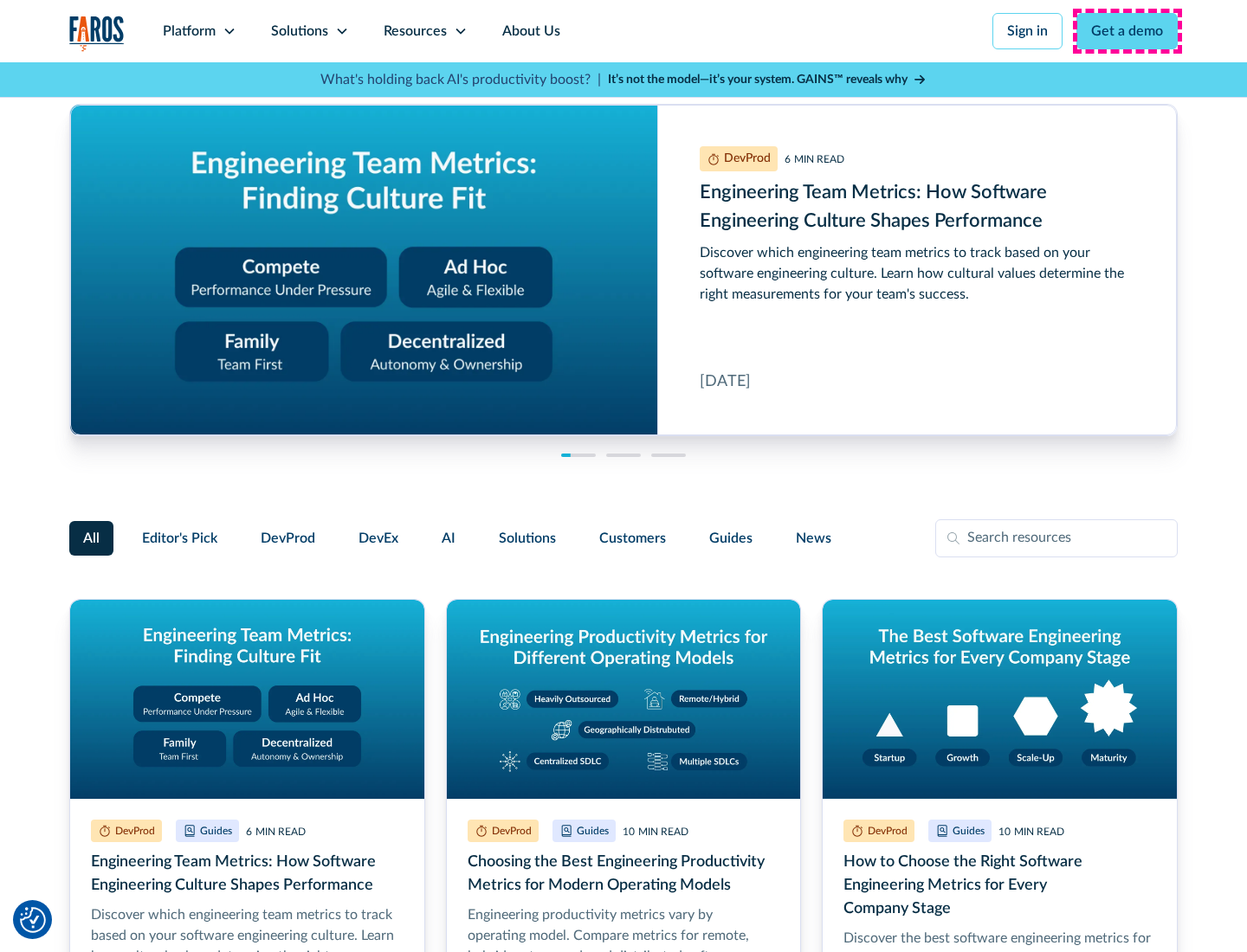
click at [1127, 31] on link "Get a demo" at bounding box center [1127, 31] width 101 height 36
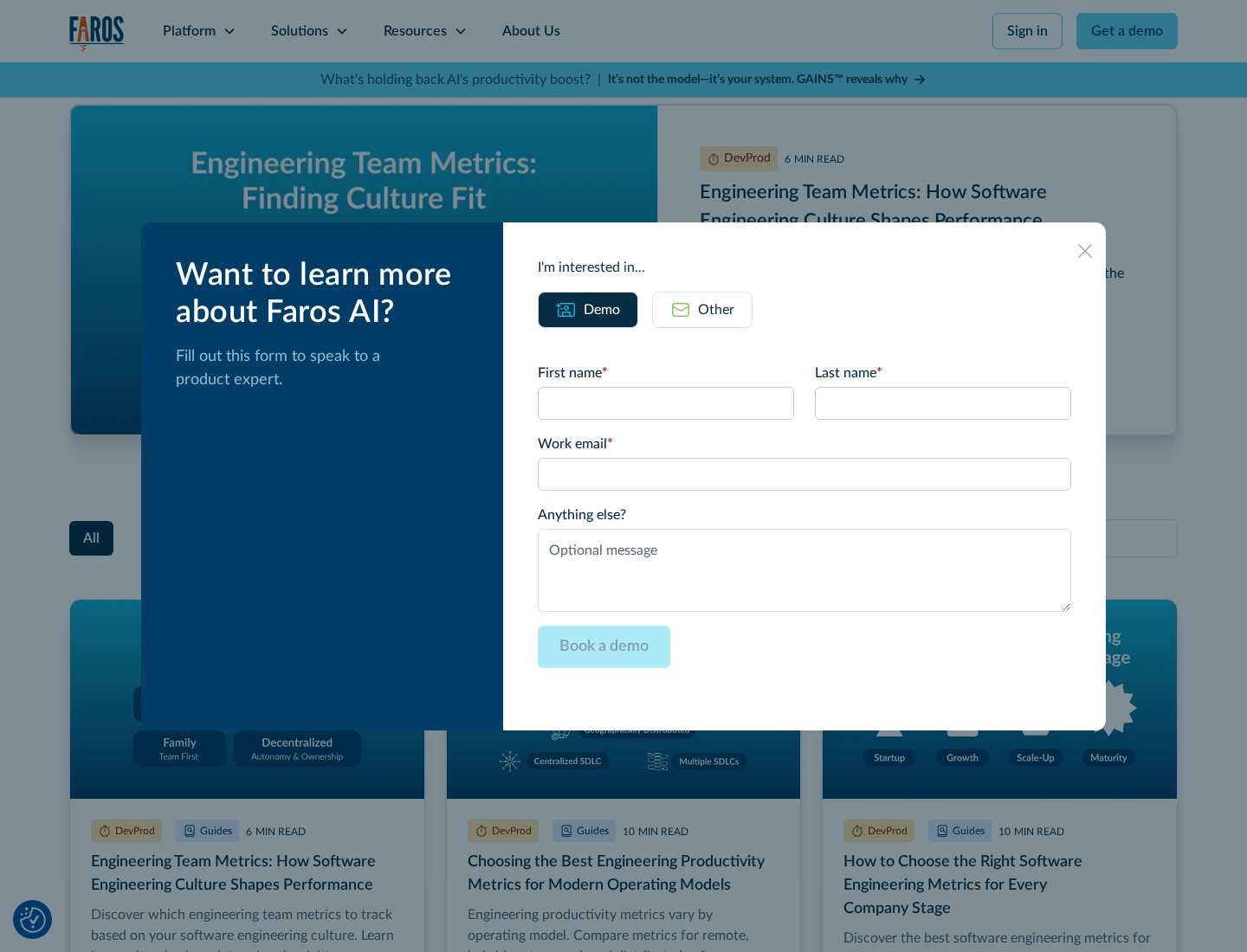
click at [703, 309] on div "Other" at bounding box center [717, 310] width 36 height 21
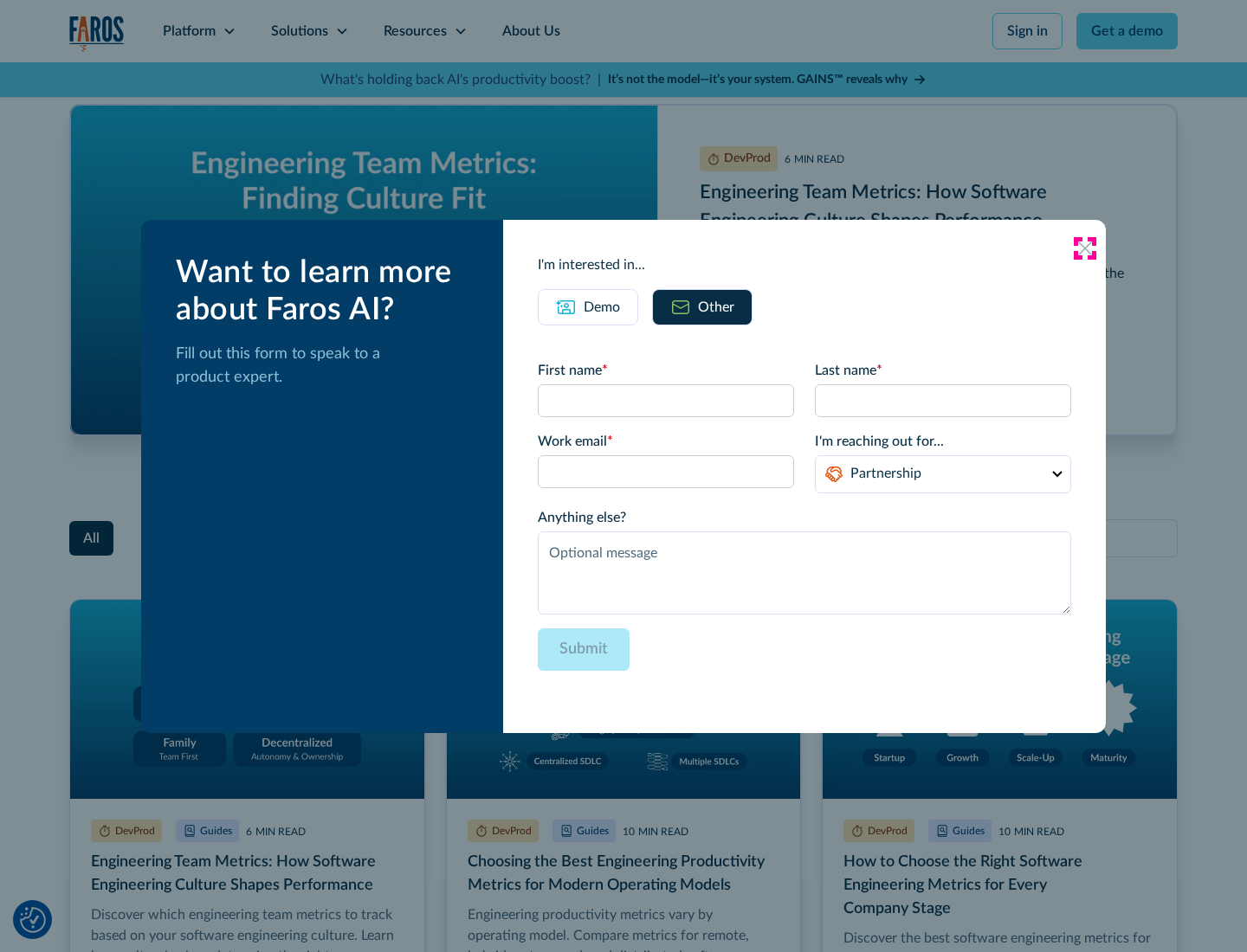
click at [1085, 248] on icon at bounding box center [1085, 249] width 14 height 14
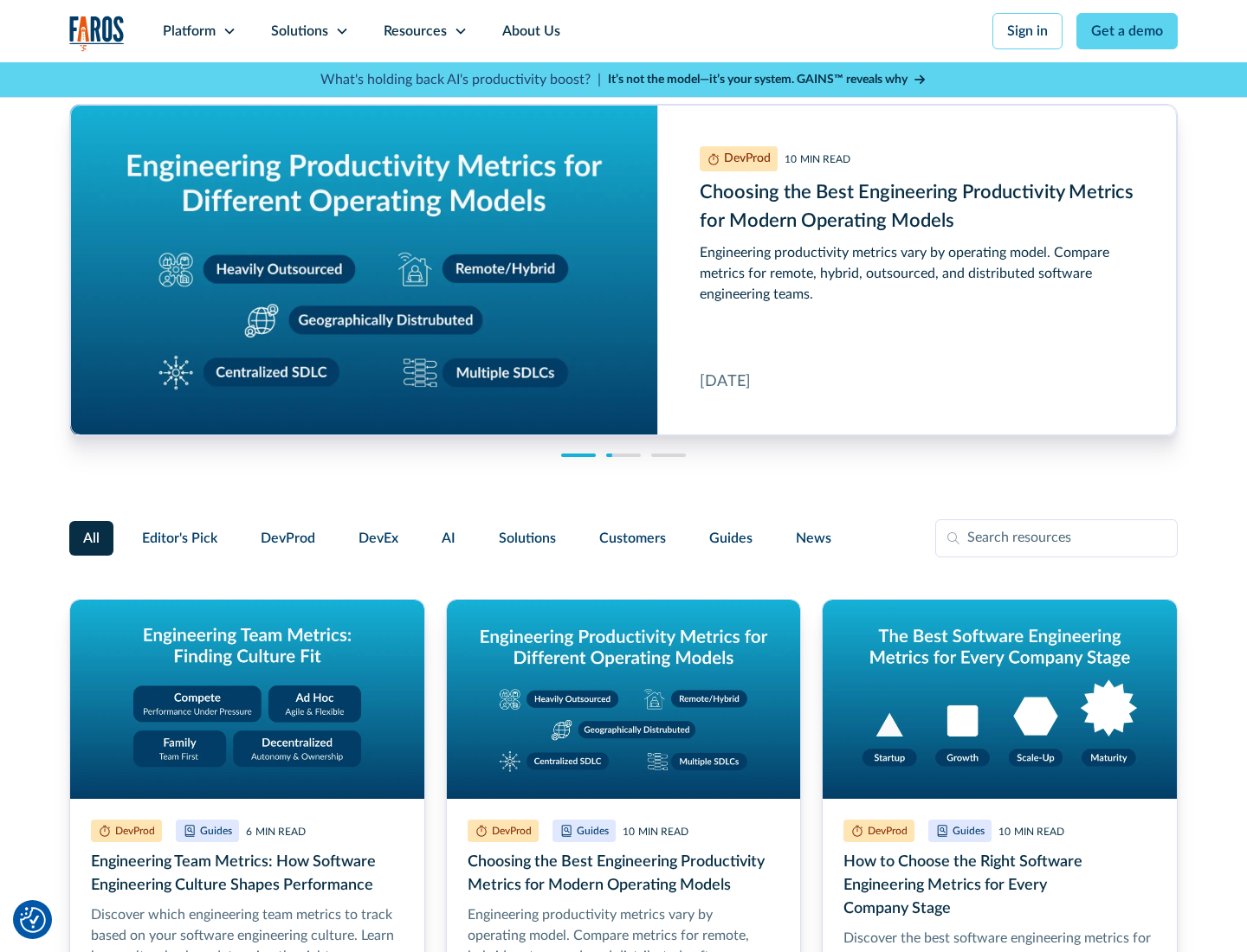
click at [529, 31] on link "About Us" at bounding box center [531, 31] width 93 height 62
